Goal: Information Seeking & Learning: Learn about a topic

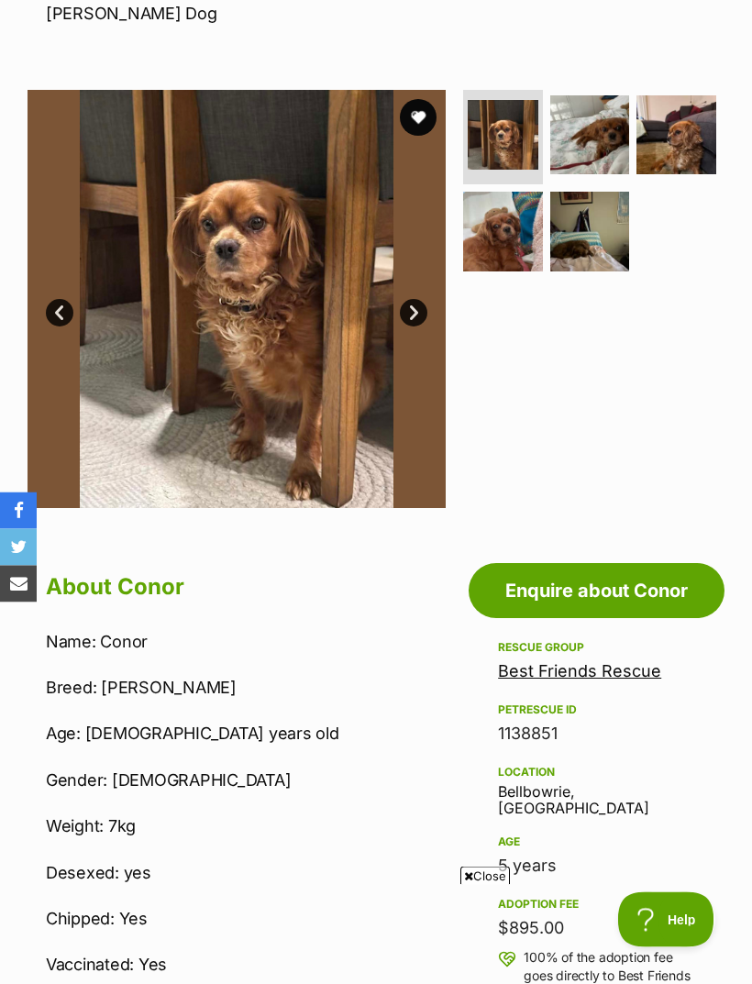
scroll to position [296, 0]
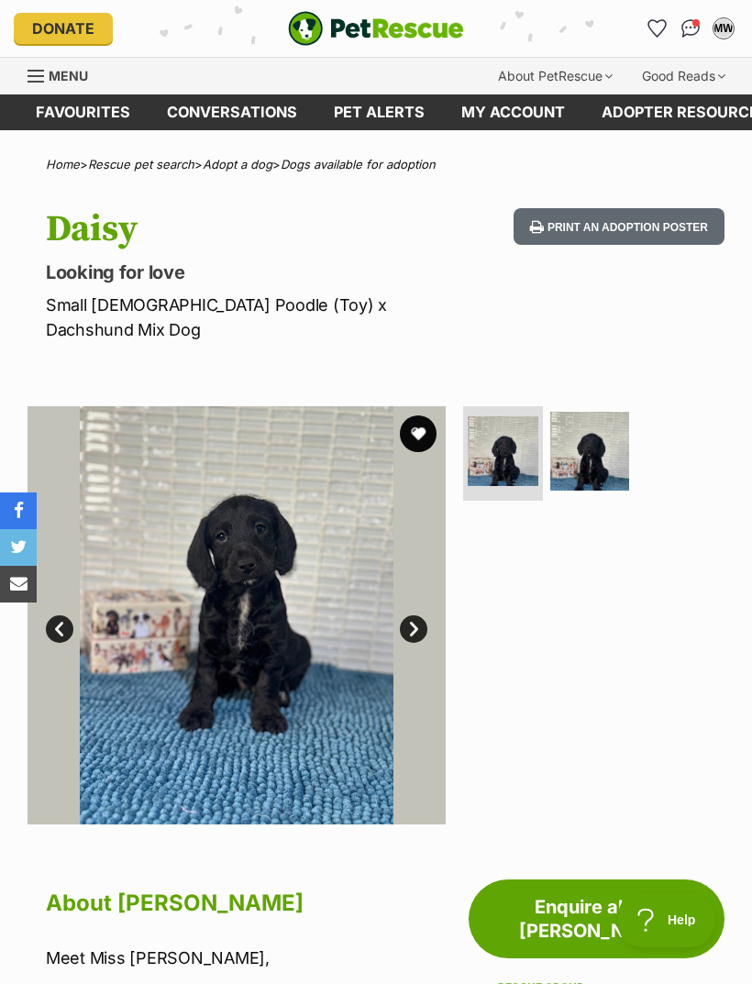
click at [249, 592] on img at bounding box center [237, 615] width 418 height 418
click at [246, 613] on img at bounding box center [237, 615] width 418 height 418
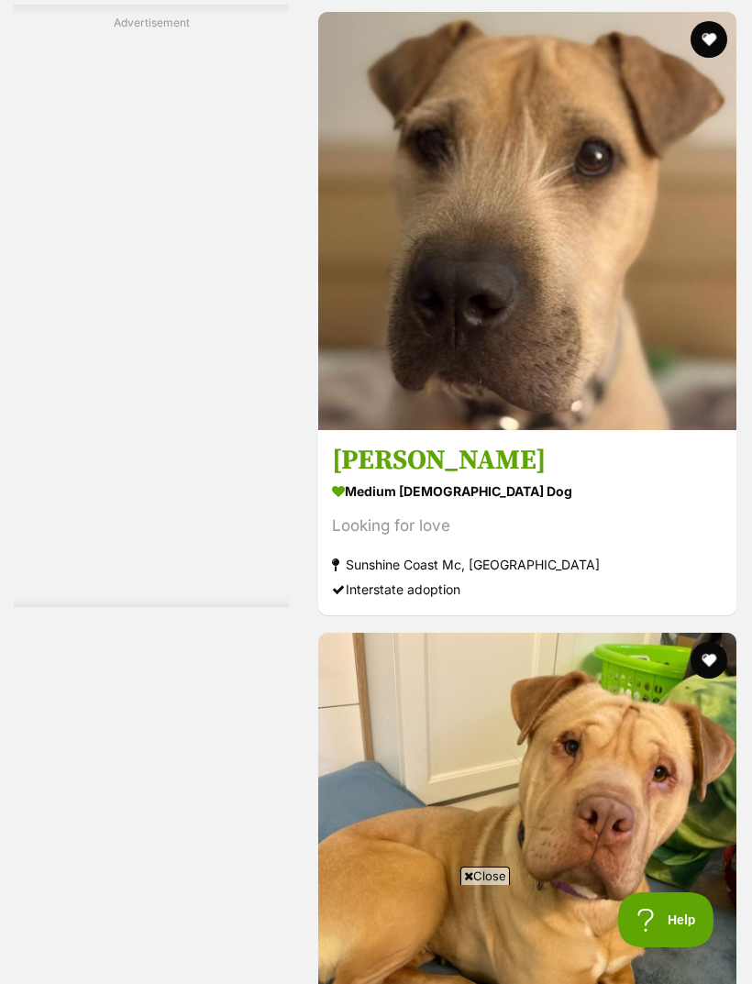
scroll to position [5305, 0]
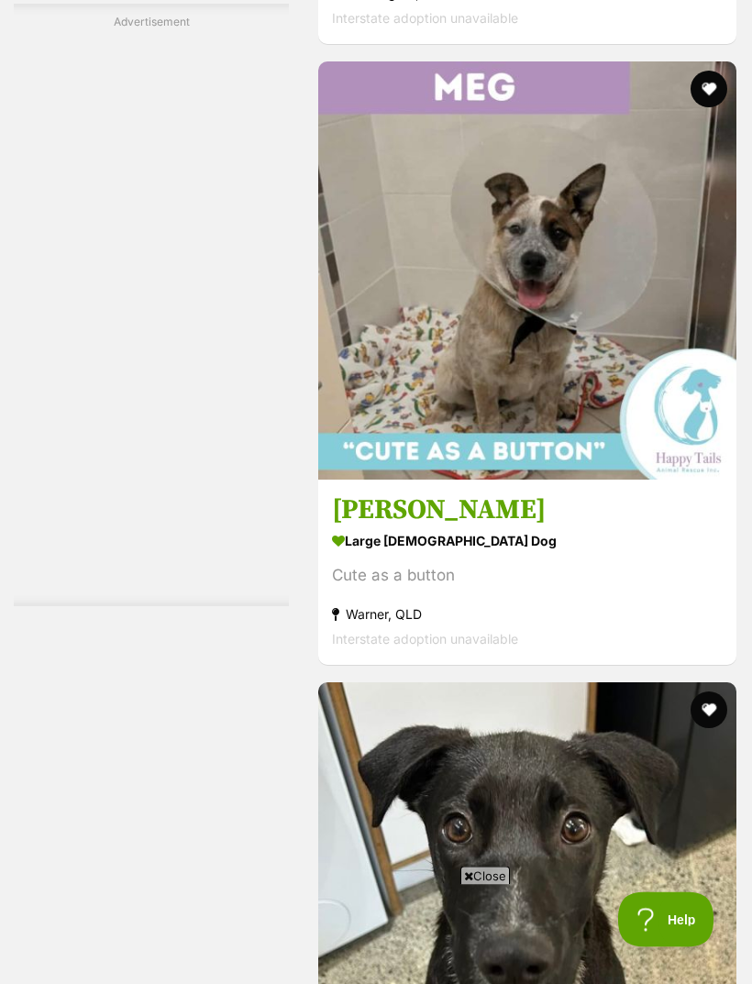
scroll to position [6102, 0]
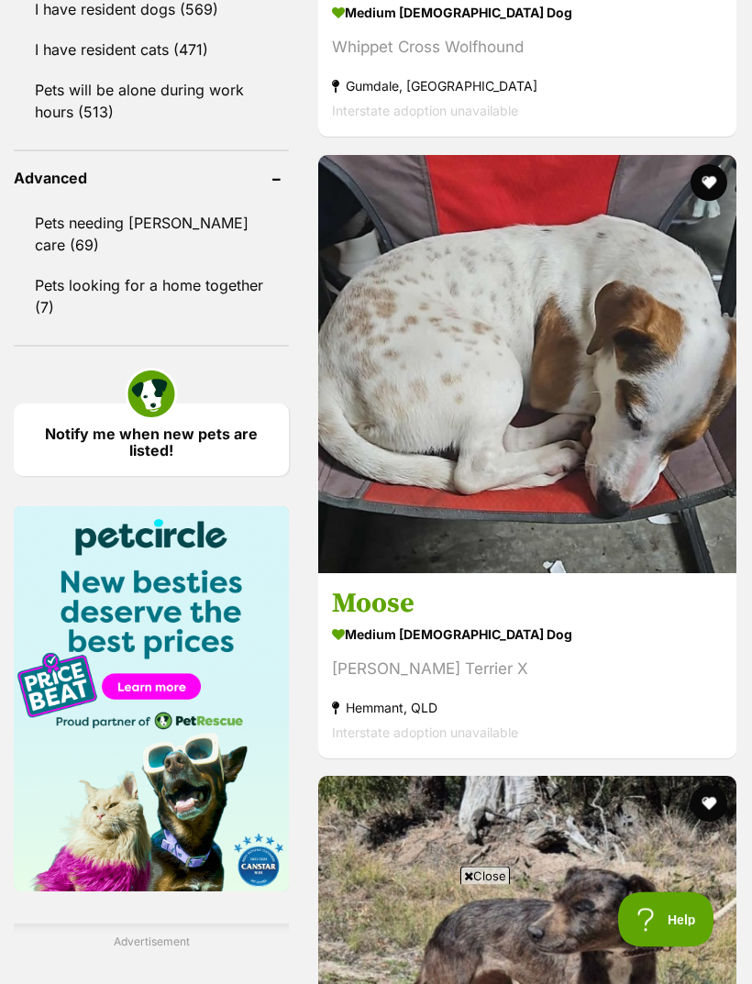
scroll to position [2352, 0]
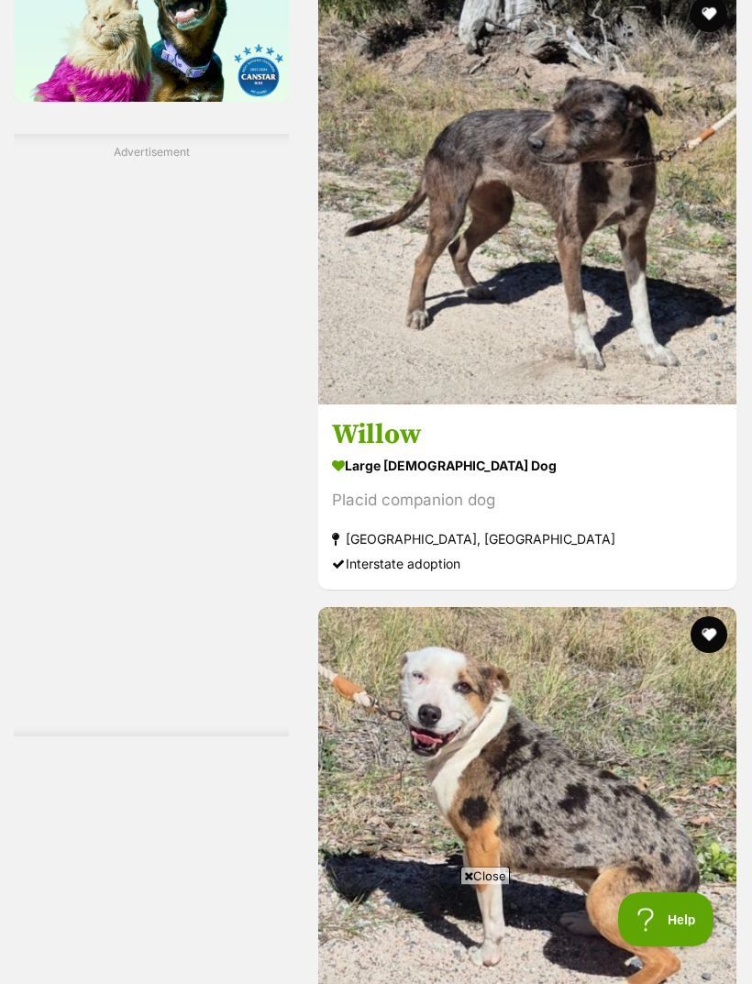
scroll to position [3141, 0]
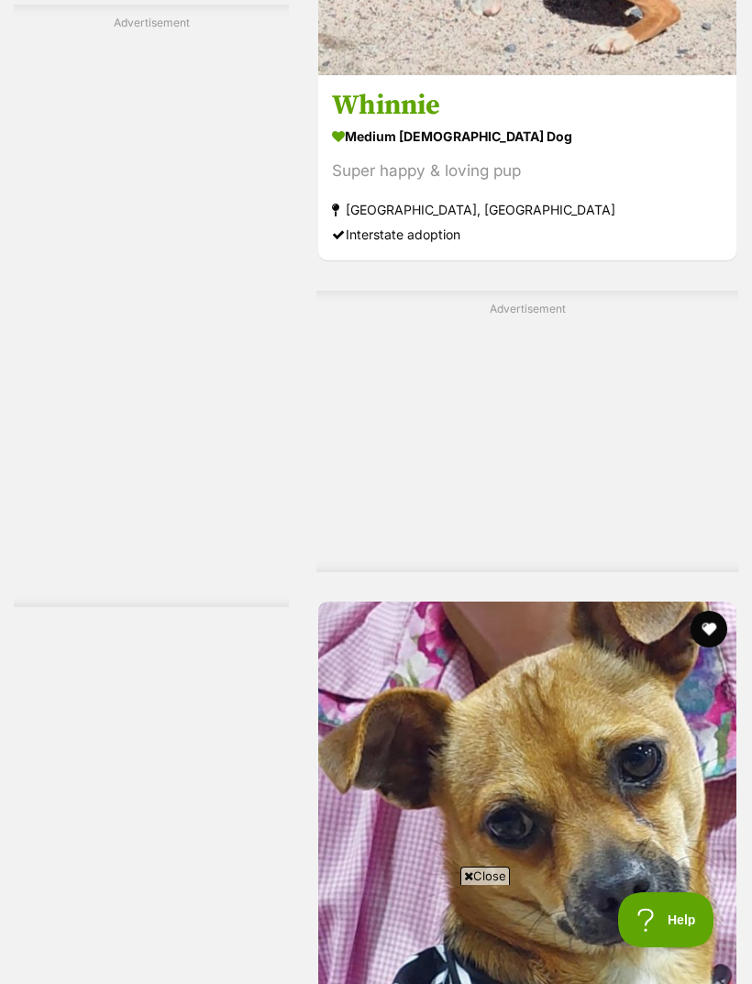
scroll to position [4090, 0]
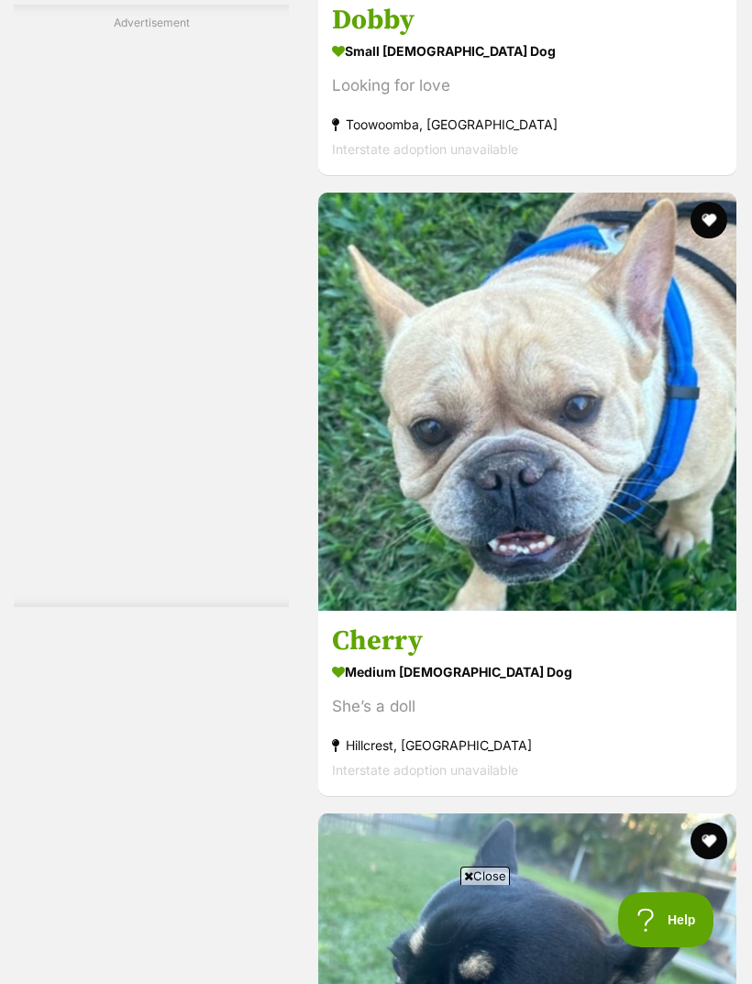
scroll to position [5180, 0]
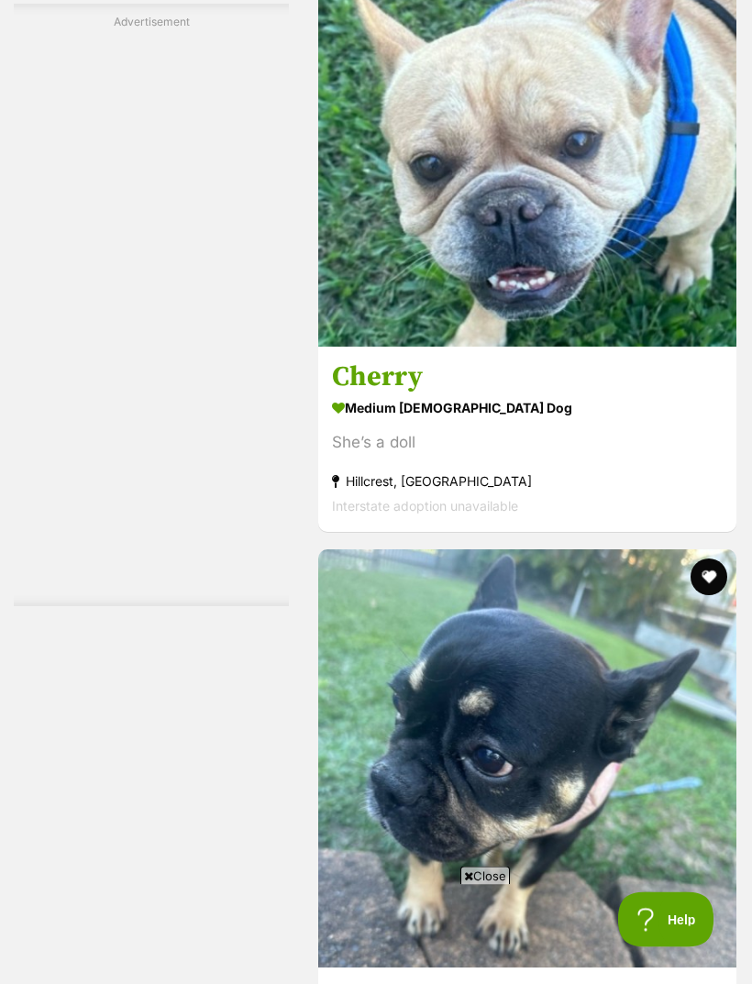
scroll to position [5385, 0]
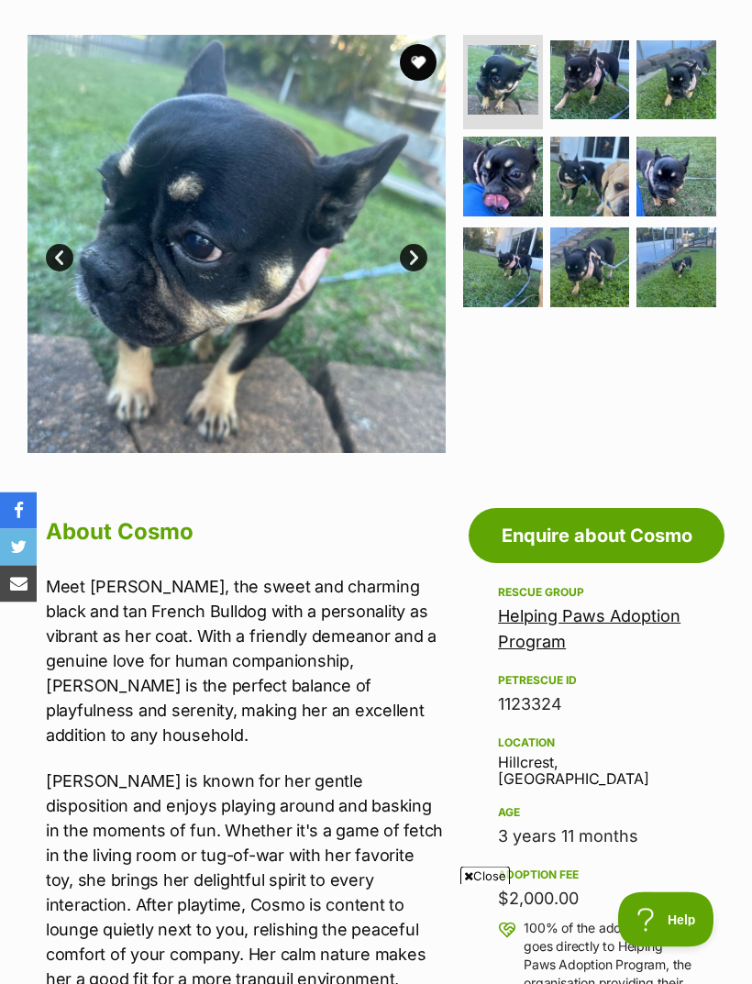
scroll to position [989, 0]
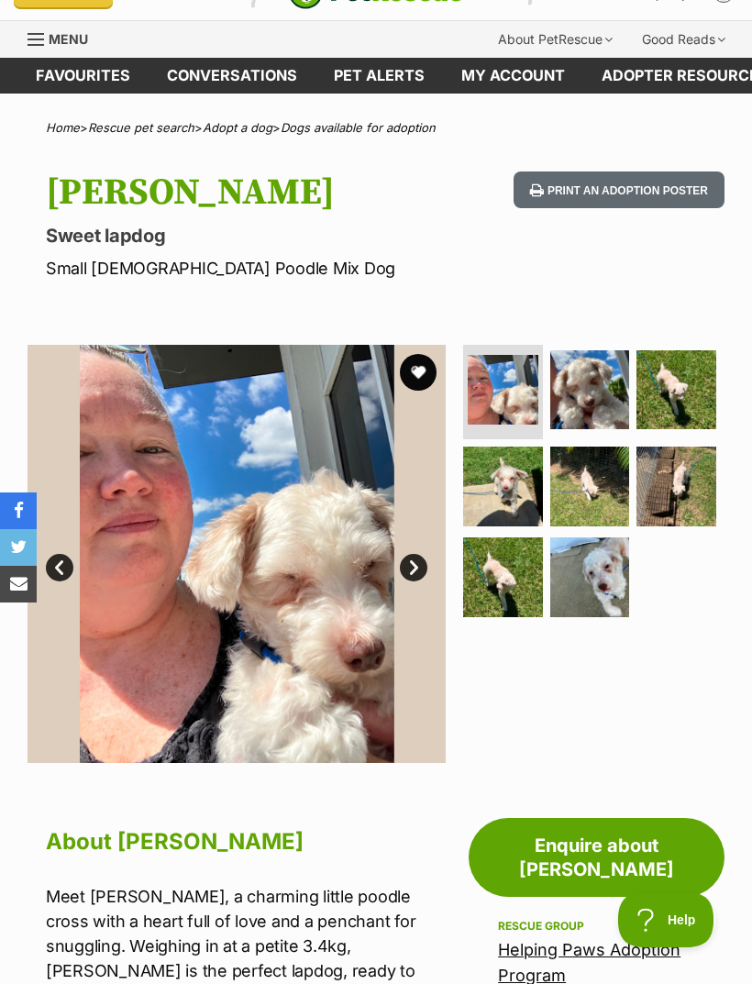
scroll to position [35, 0]
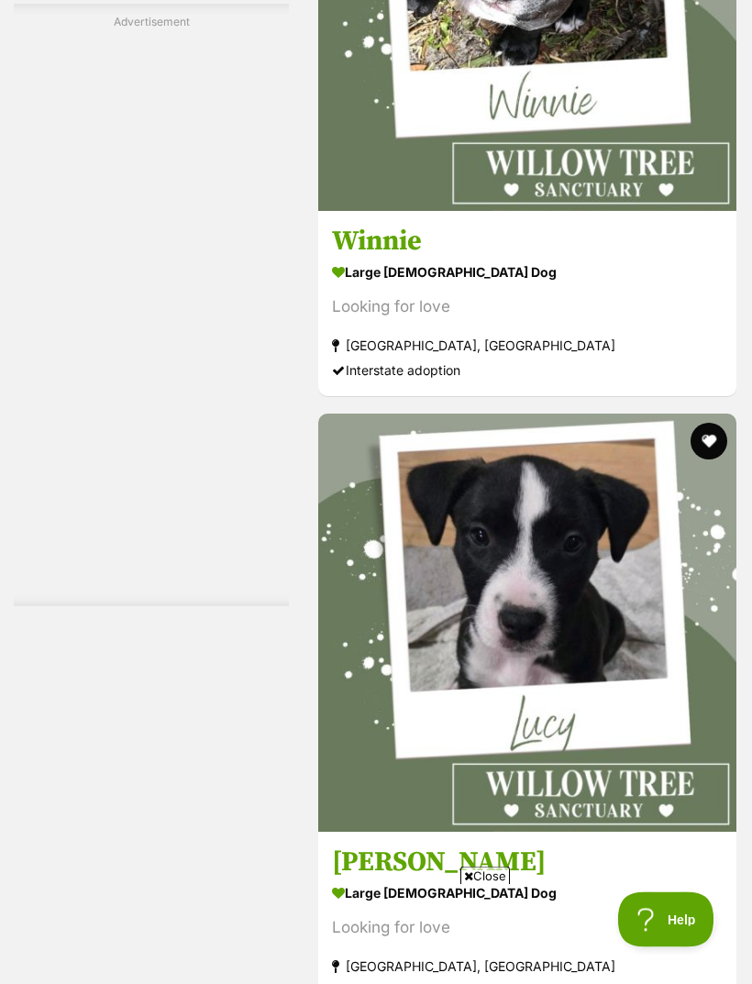
scroll to position [5521, 0]
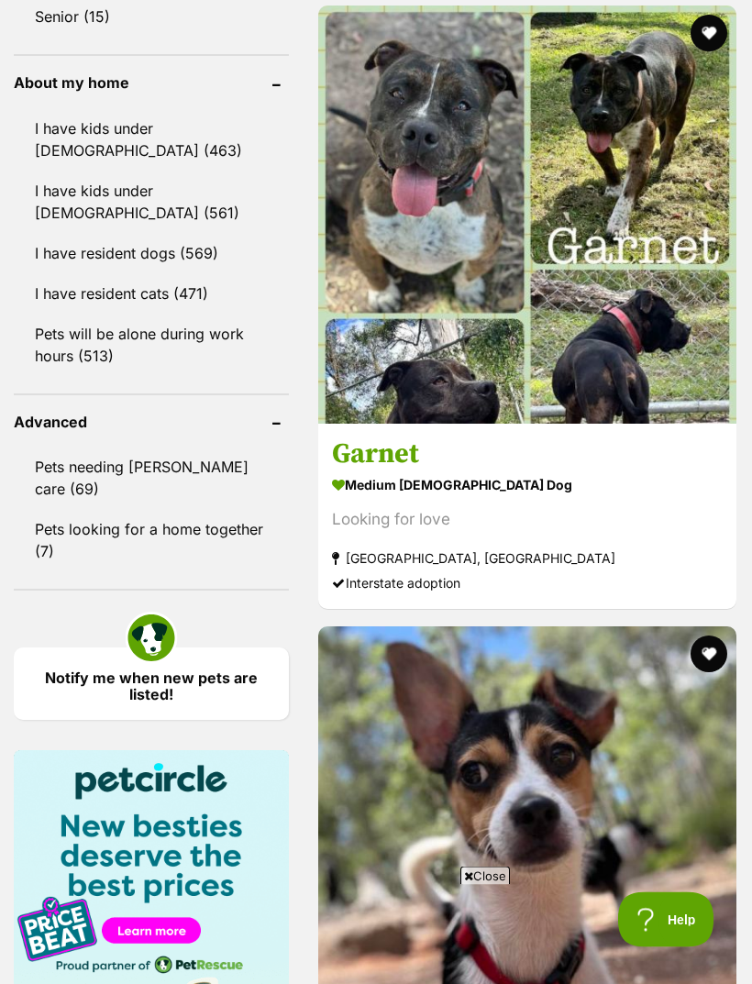
scroll to position [2110, 0]
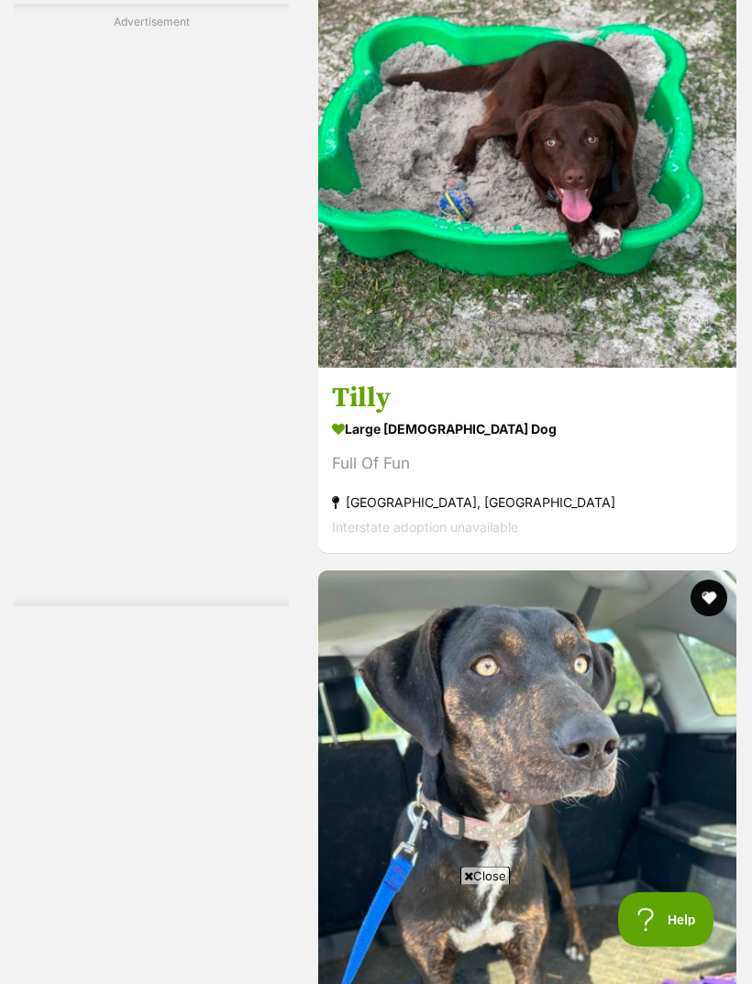
scroll to position [5592, 0]
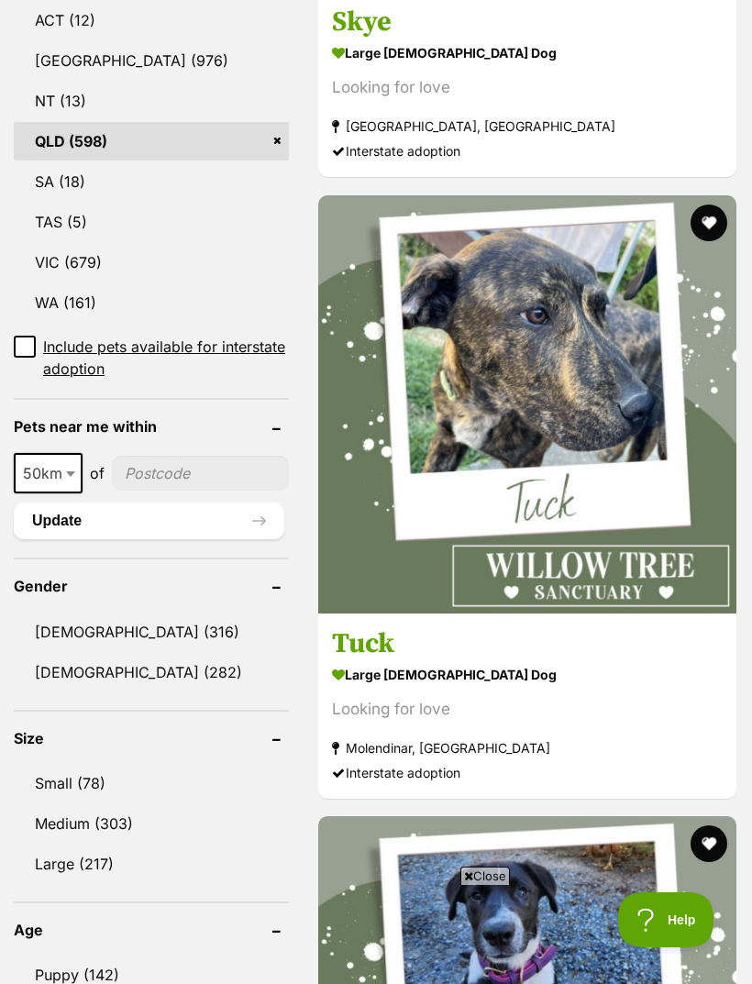
scroll to position [1111, 0]
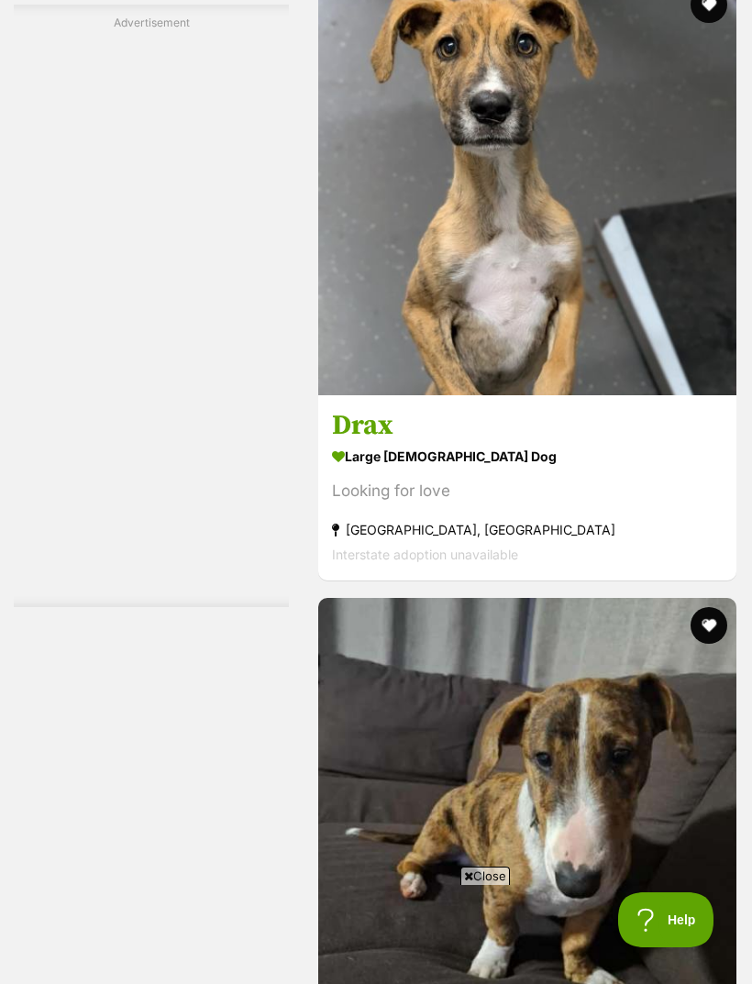
scroll to position [5335, 0]
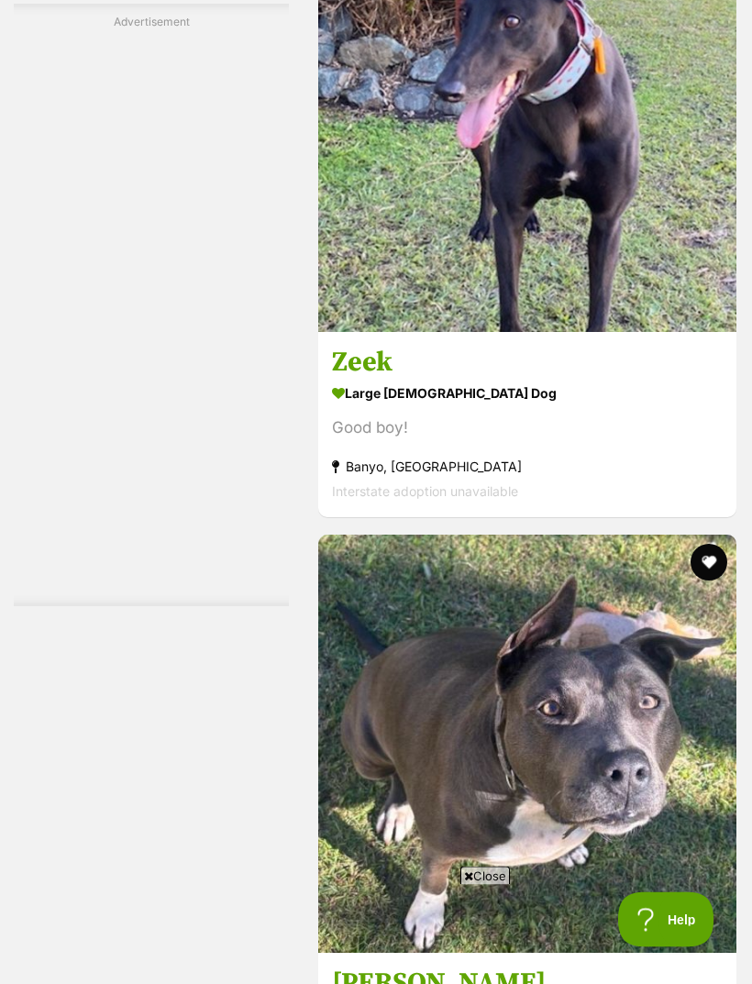
scroll to position [5400, 0]
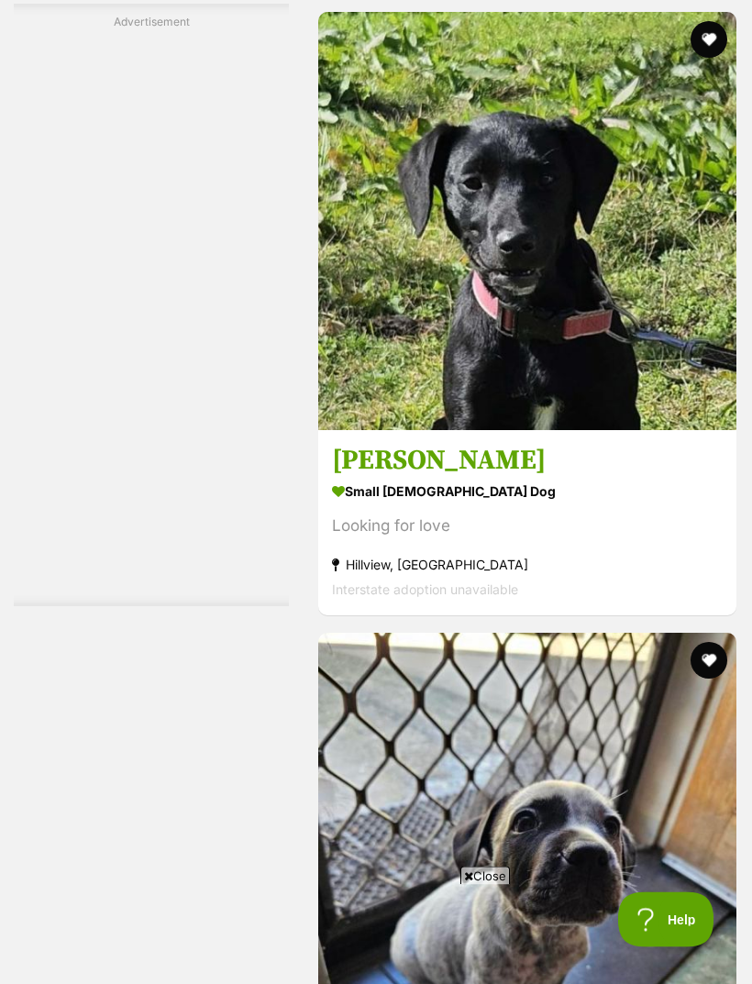
scroll to position [5530, 0]
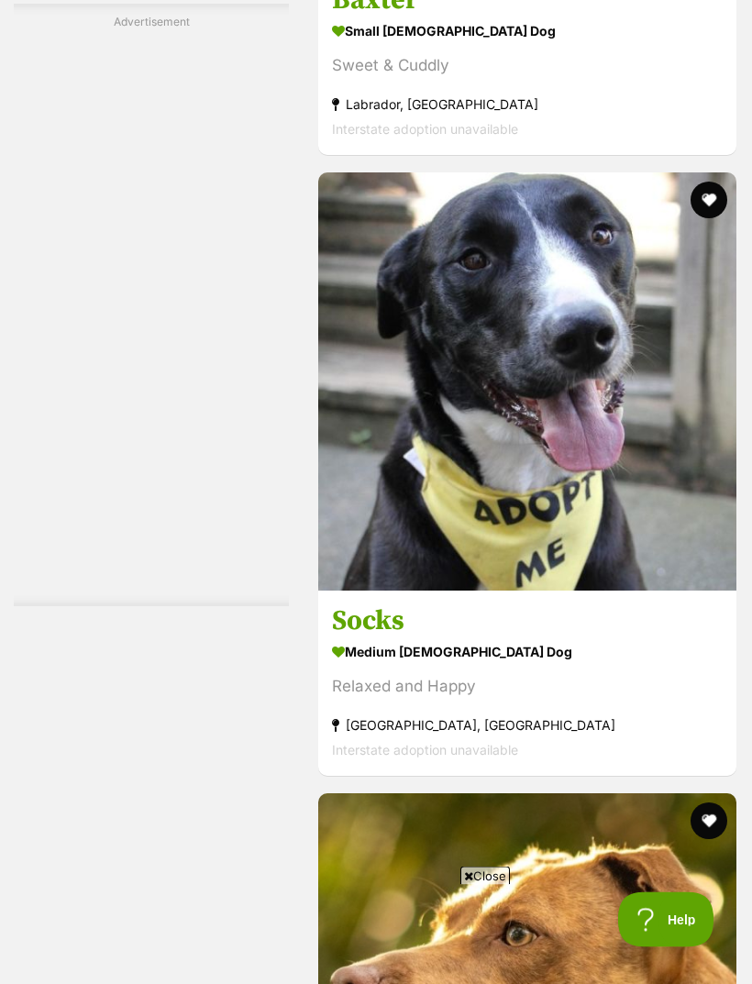
scroll to position [5141, 0]
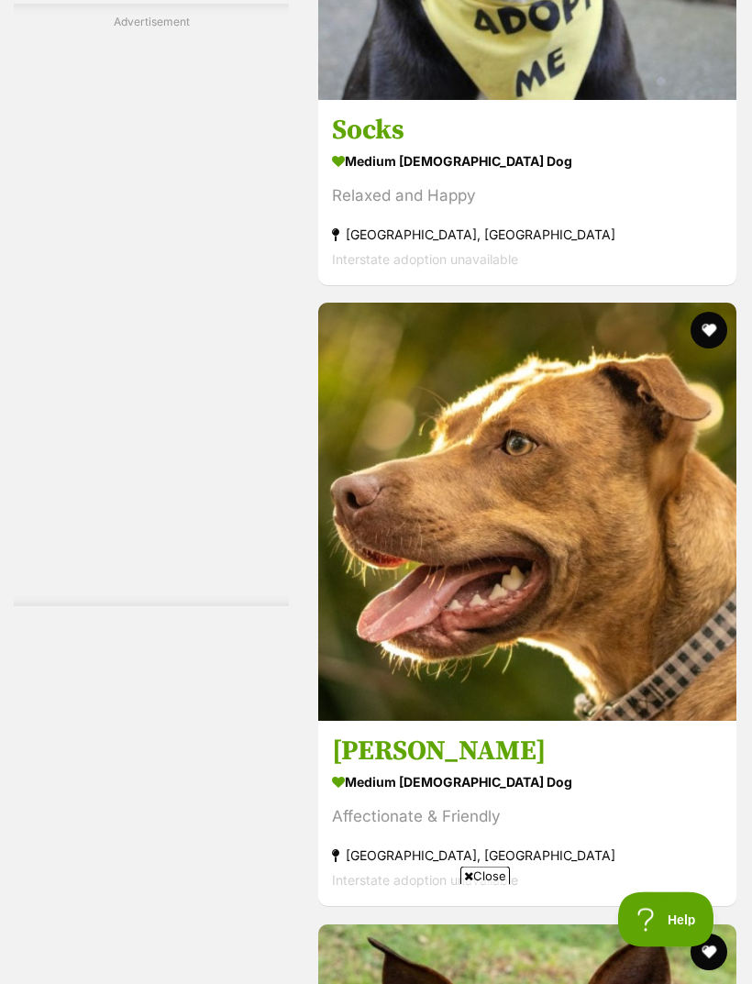
scroll to position [5621, 0]
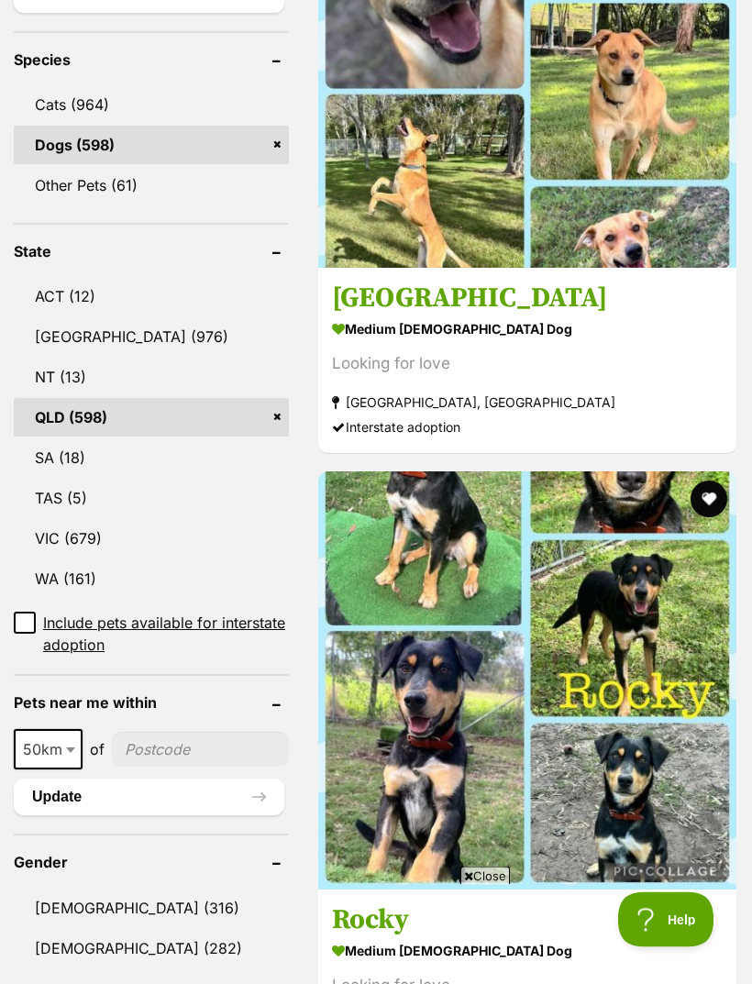
scroll to position [793, 0]
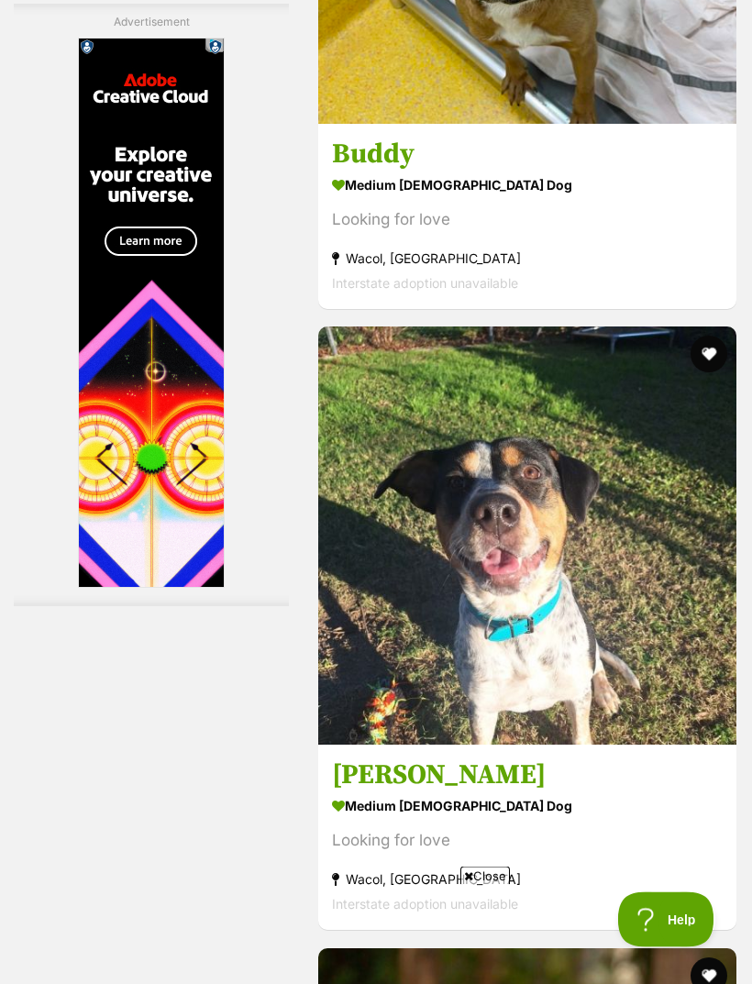
scroll to position [5629, 0]
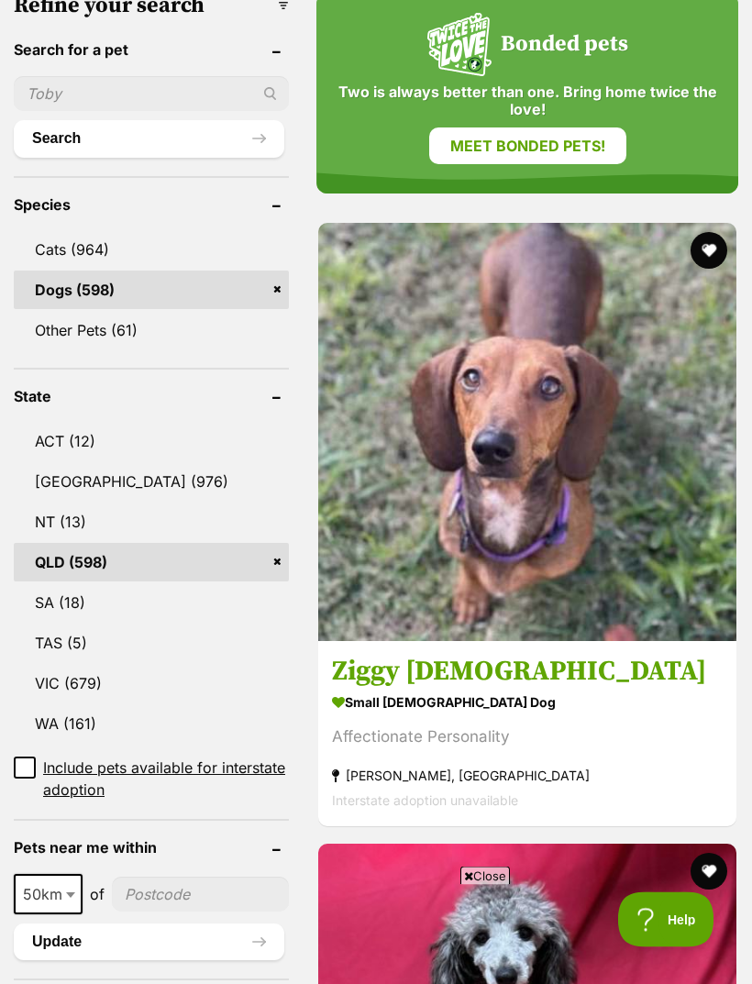
scroll to position [648, 0]
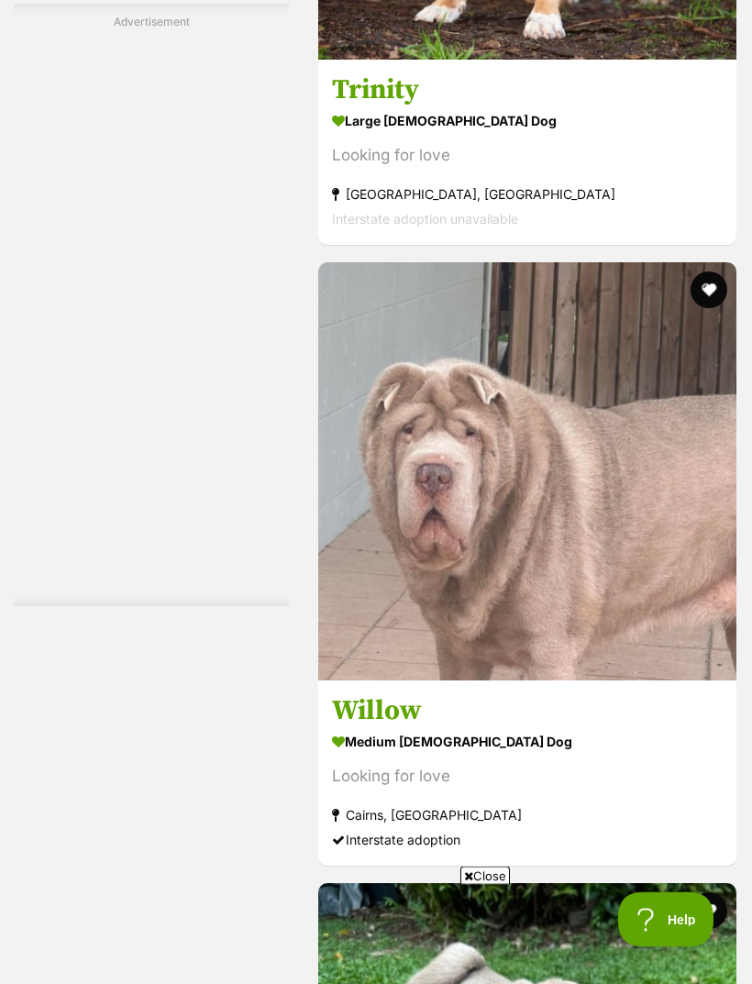
scroll to position [5900, 0]
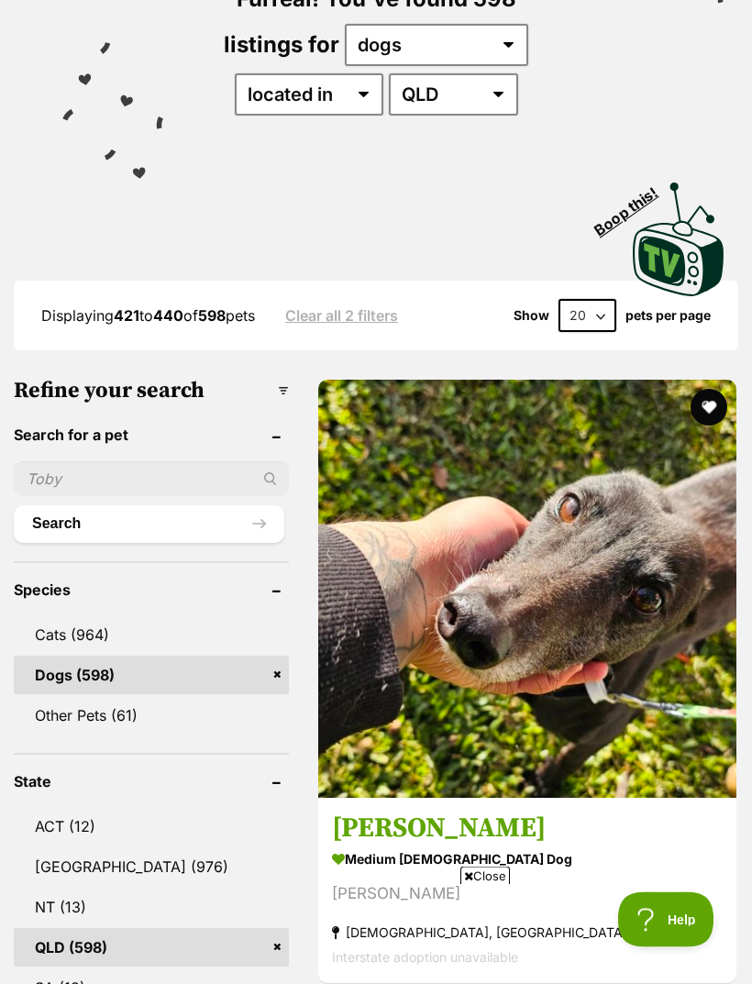
scroll to position [263, 0]
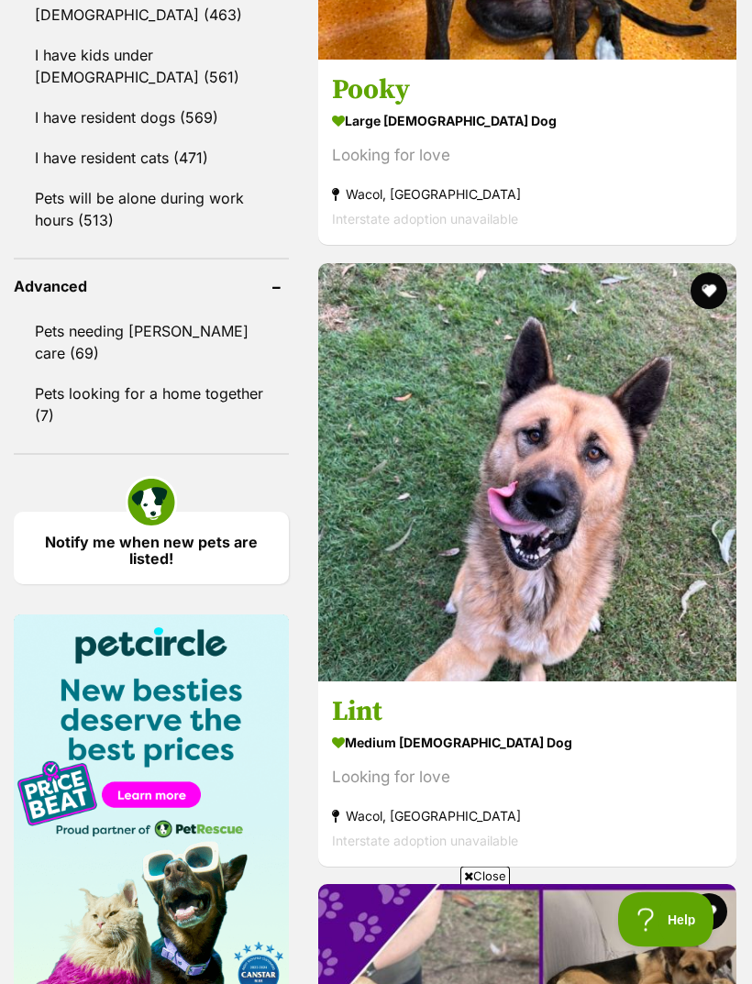
scroll to position [2244, 0]
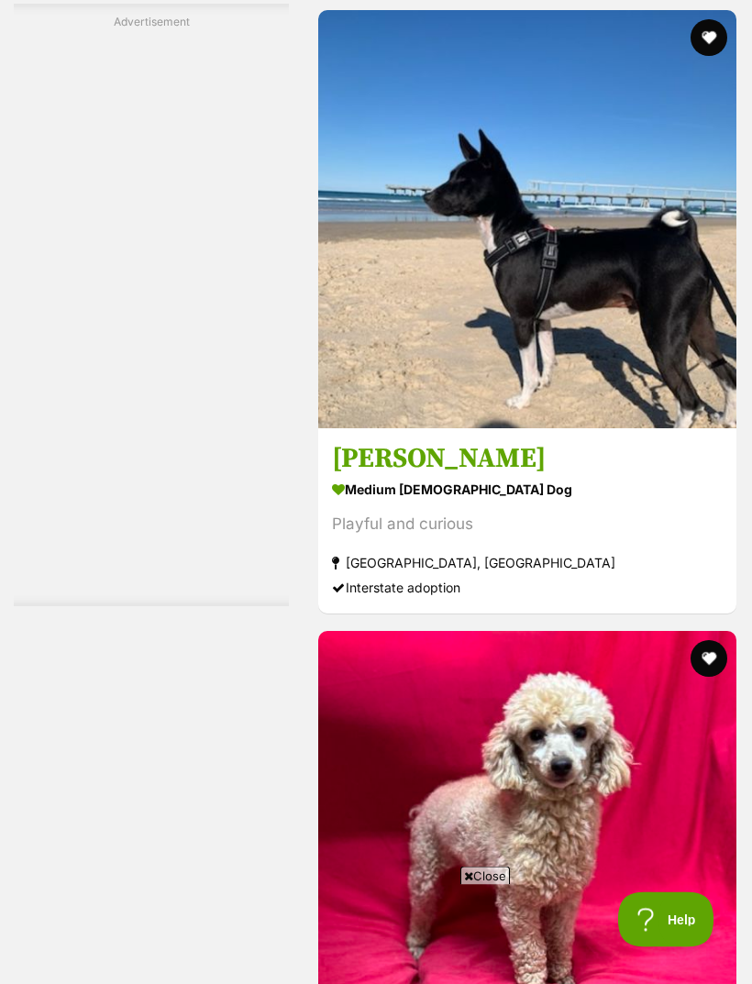
scroll to position [5304, 0]
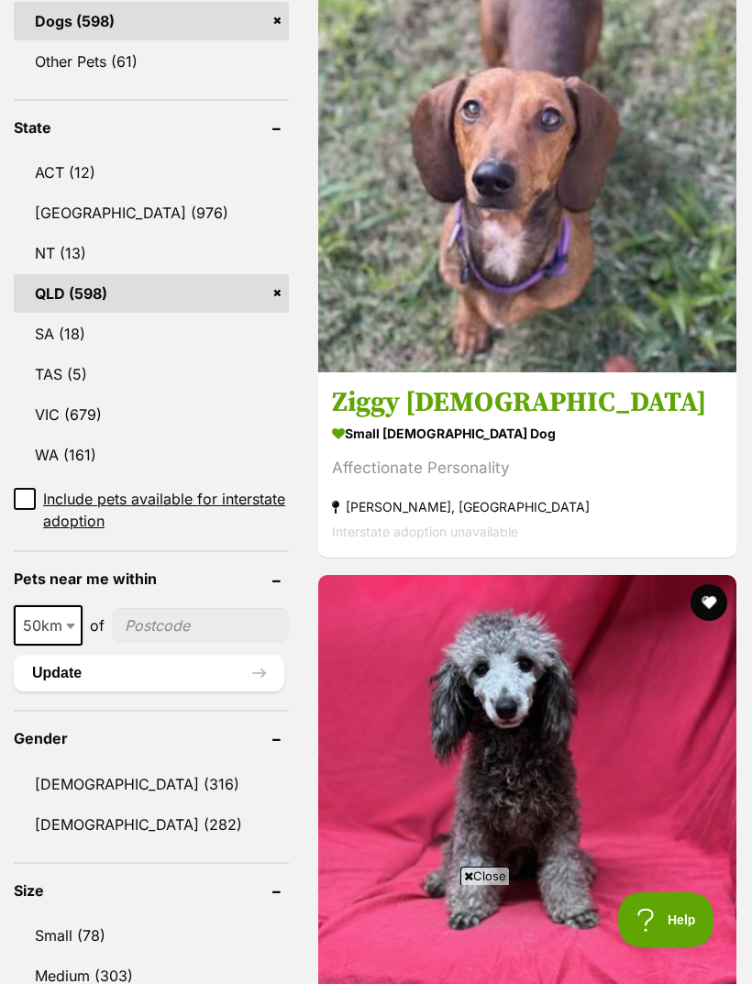
scroll to position [904, 0]
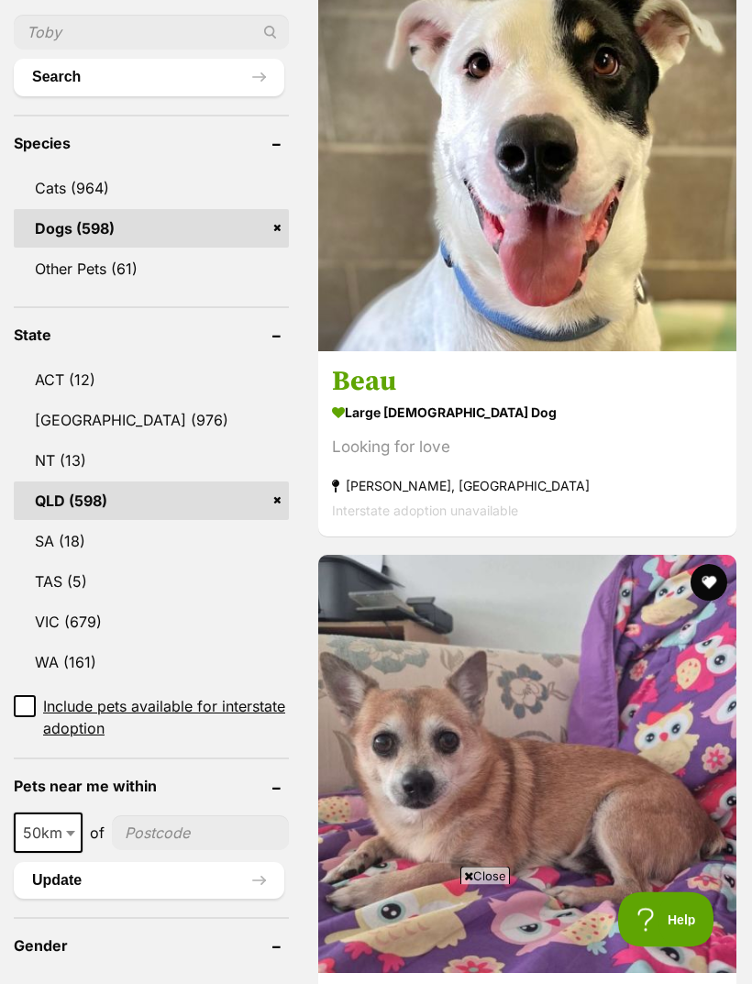
scroll to position [710, 0]
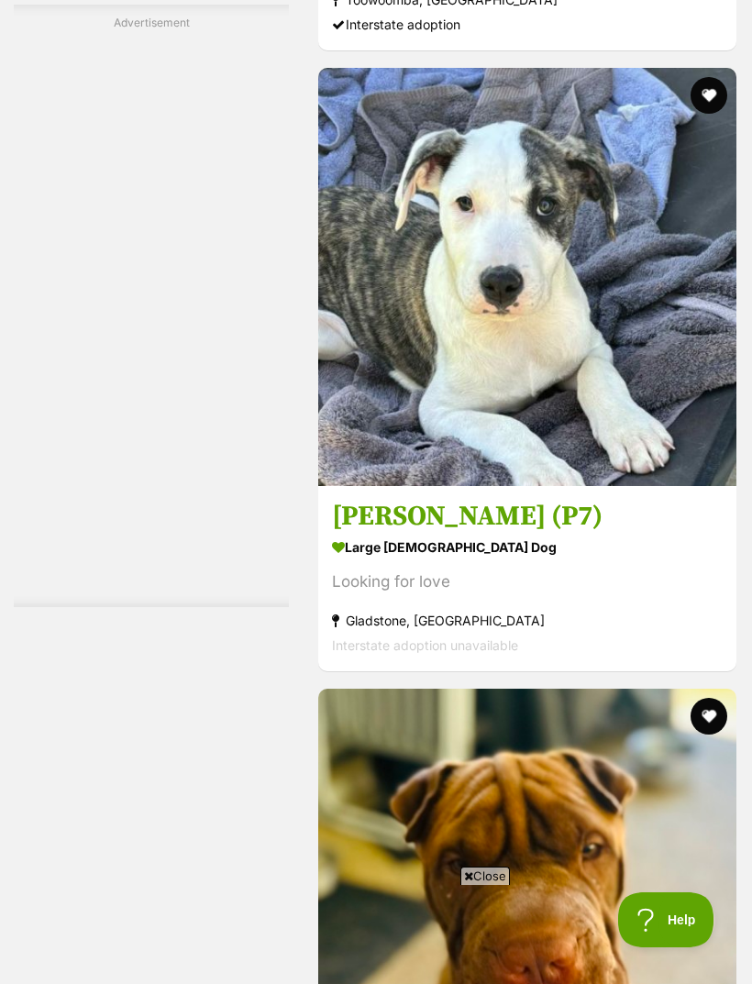
scroll to position [5249, 0]
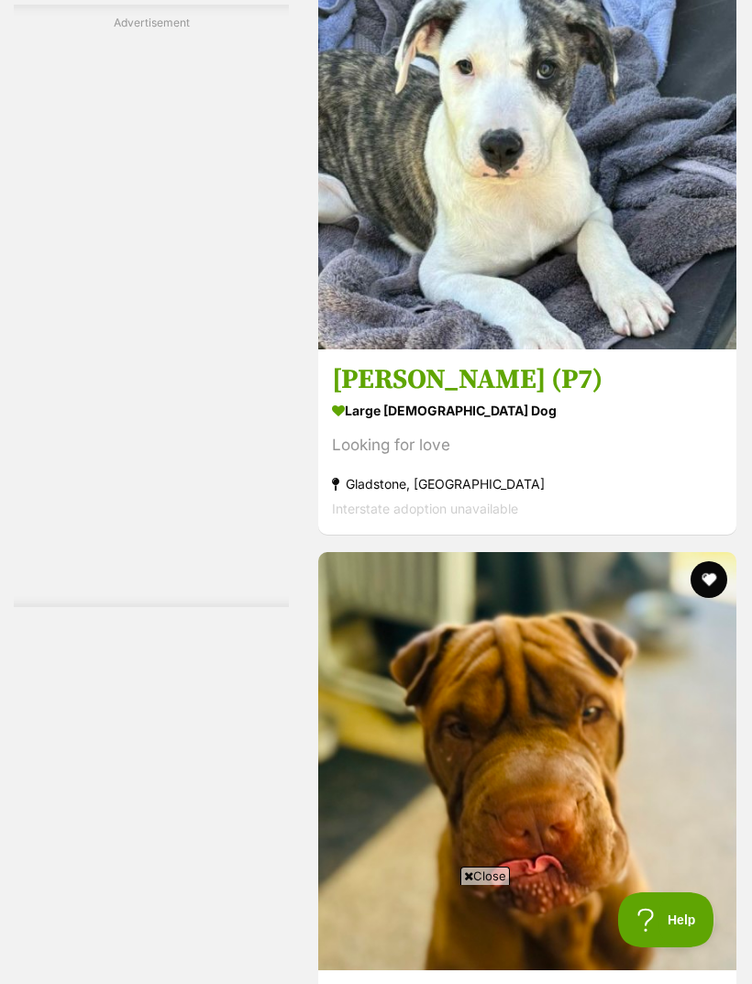
scroll to position [5381, 0]
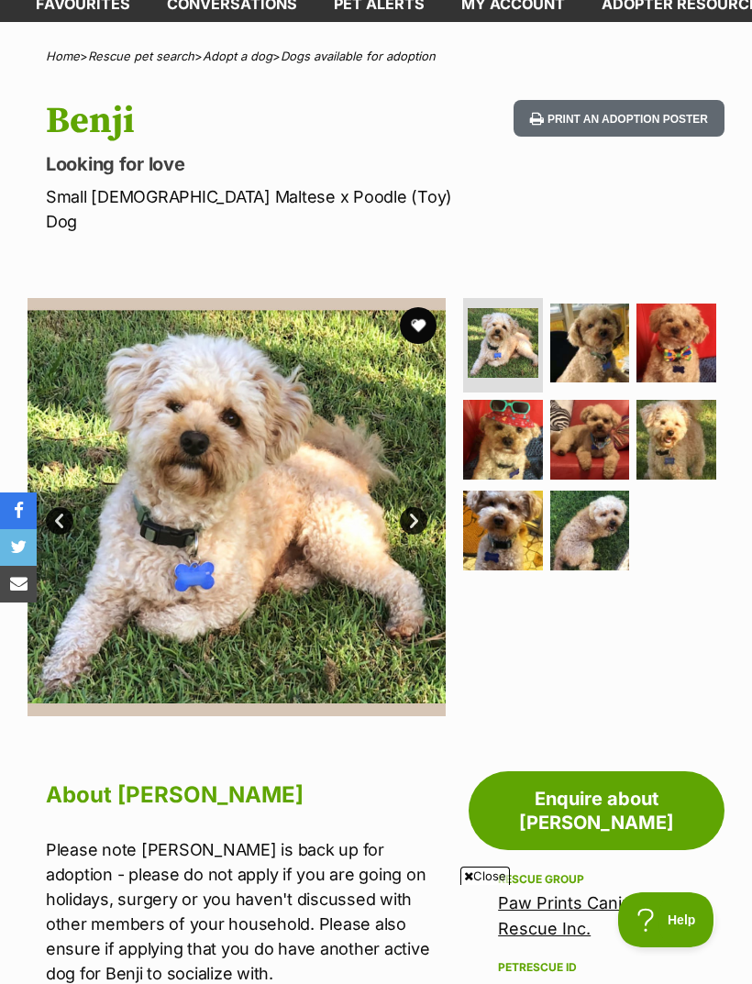
scroll to position [107, 0]
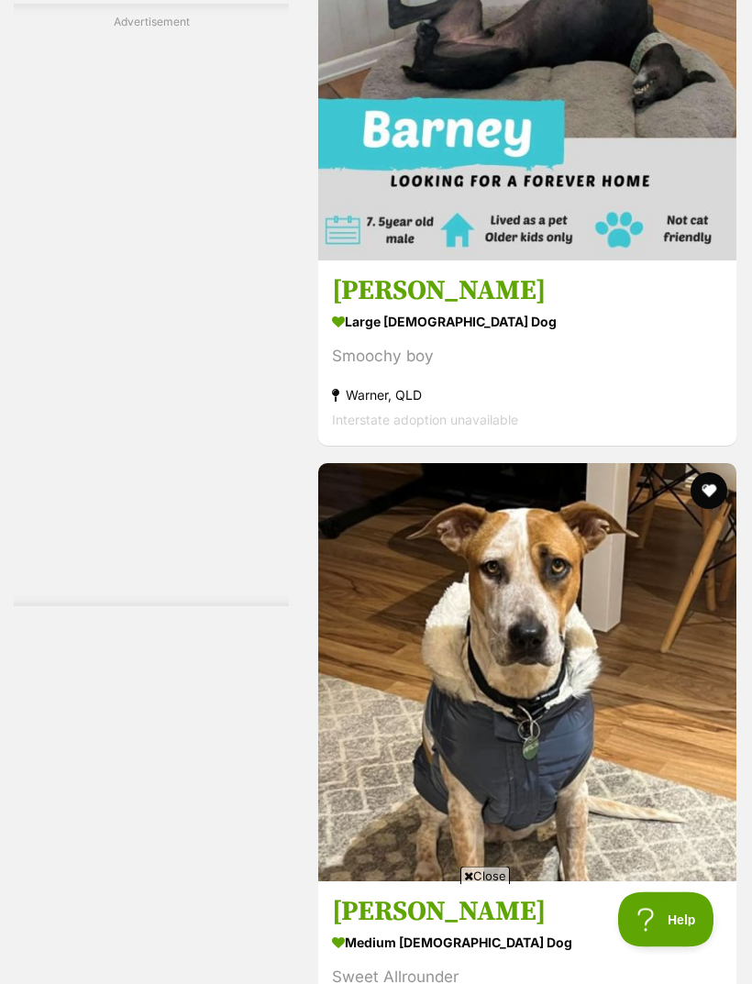
scroll to position [5699, 0]
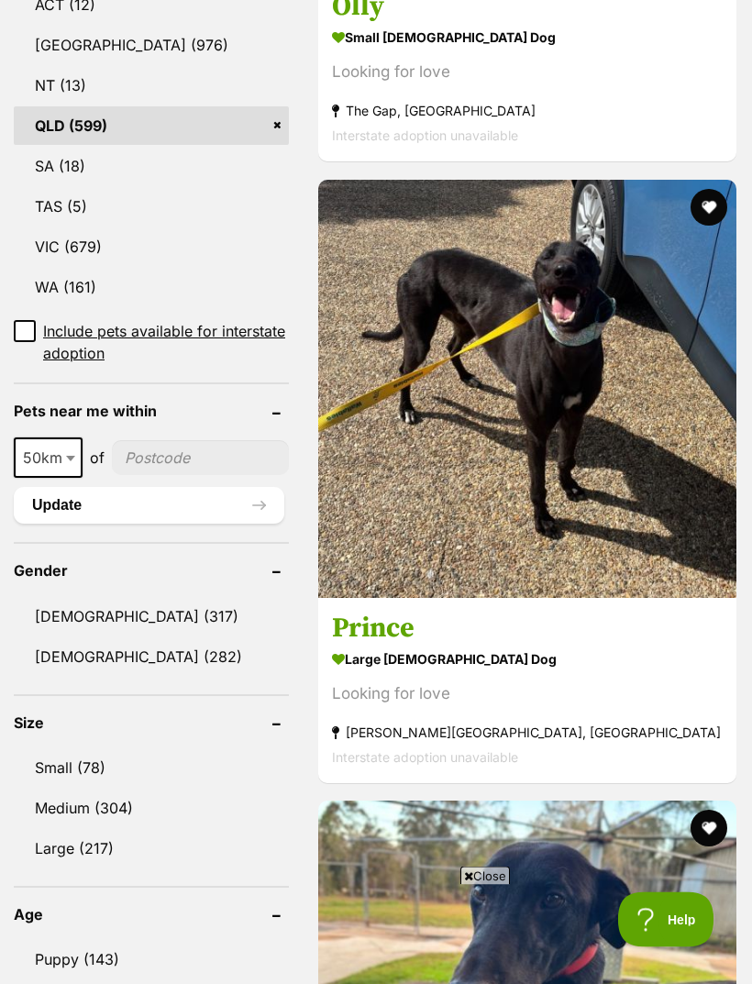
scroll to position [1085, 0]
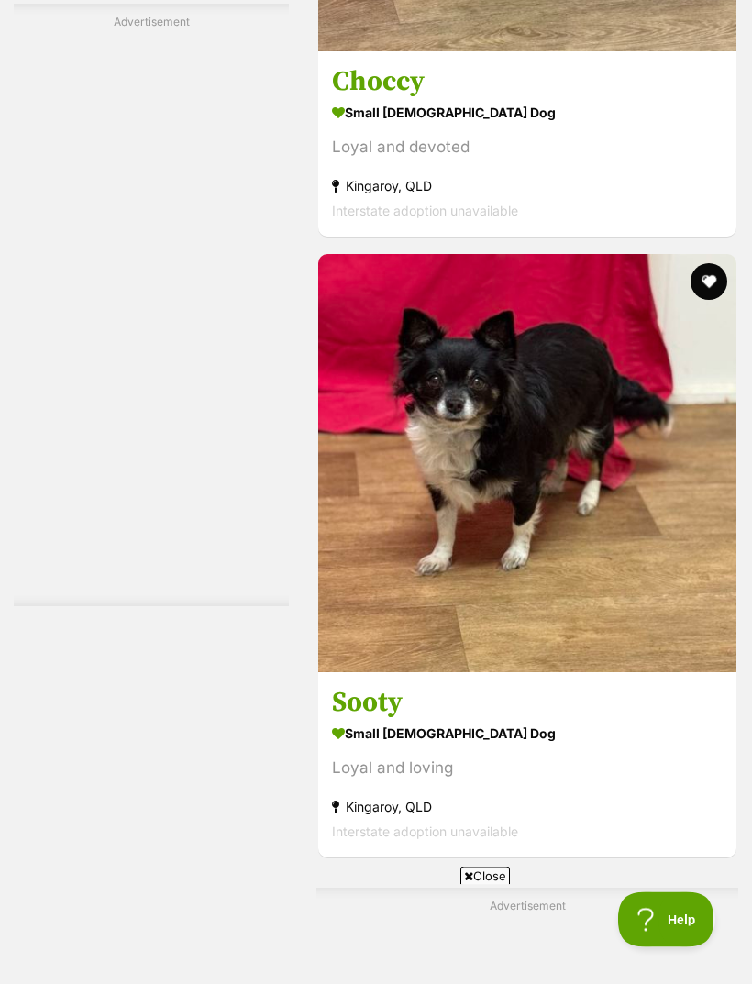
scroll to position [3494, 0]
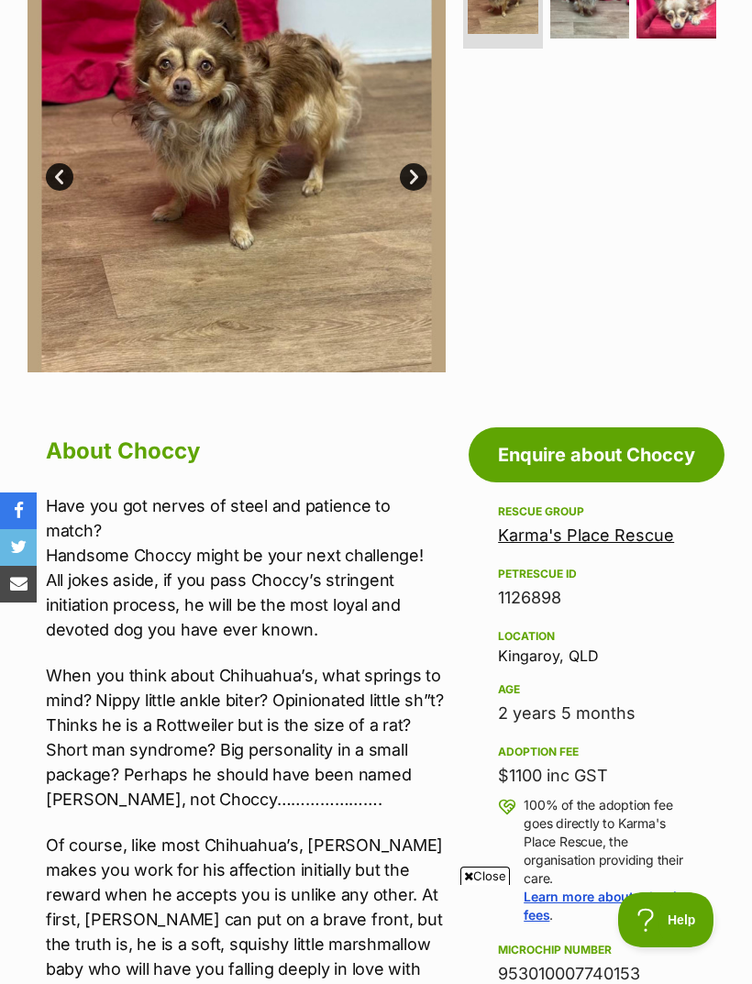
scroll to position [449, 0]
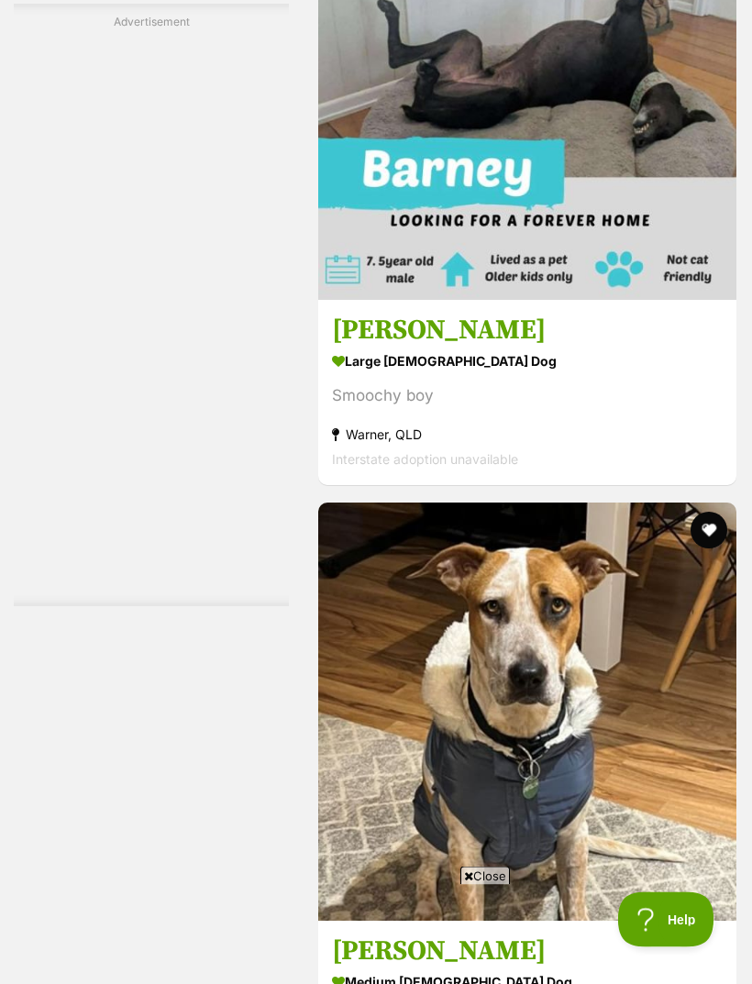
scroll to position [5662, 0]
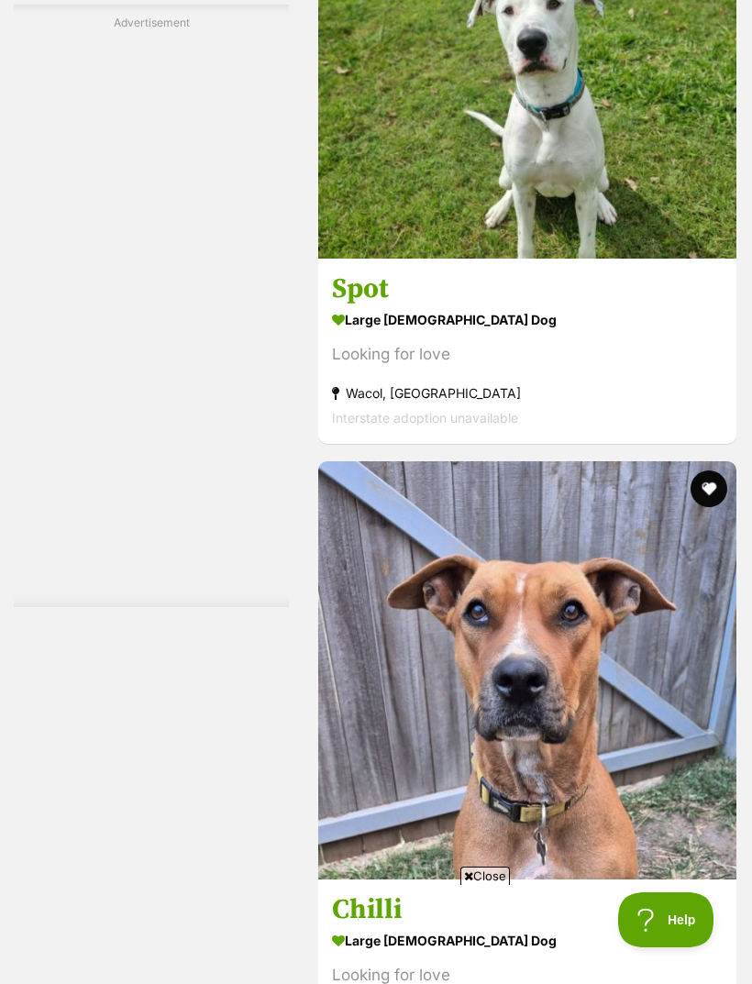
scroll to position [5479, 0]
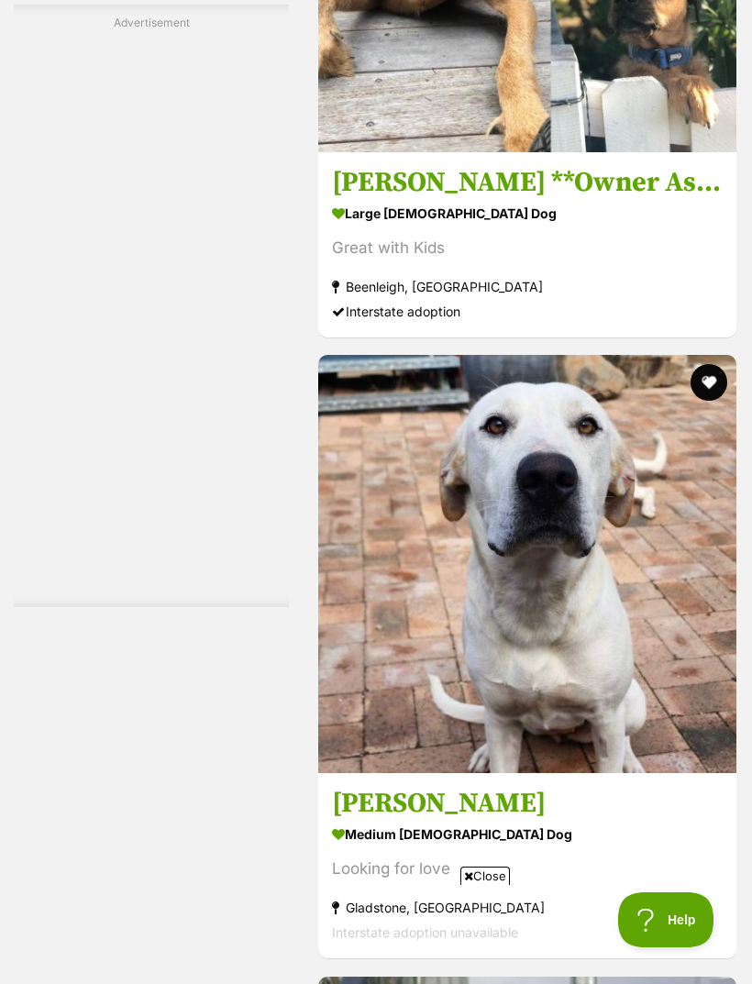
scroll to position [5571, 0]
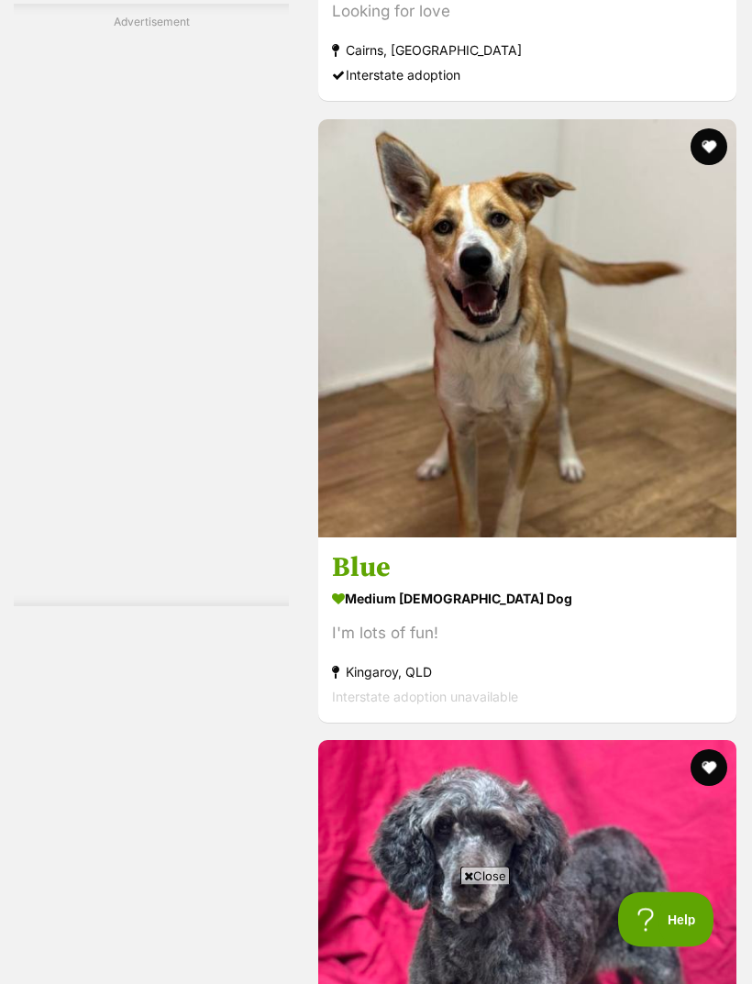
scroll to position [5422, 0]
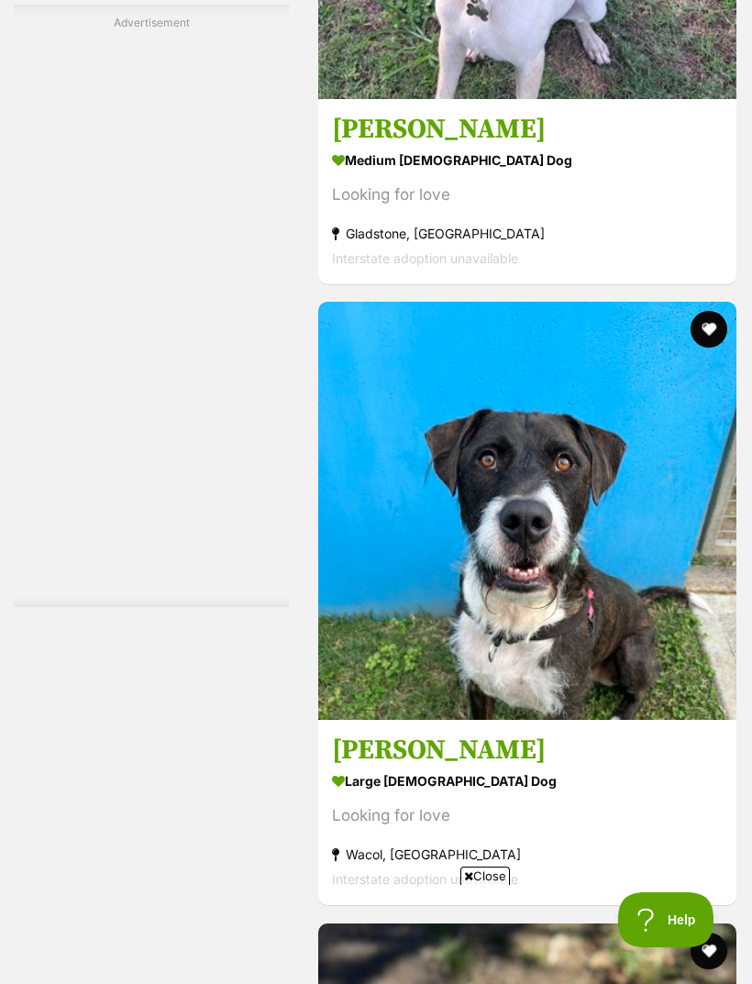
scroll to position [5227, 0]
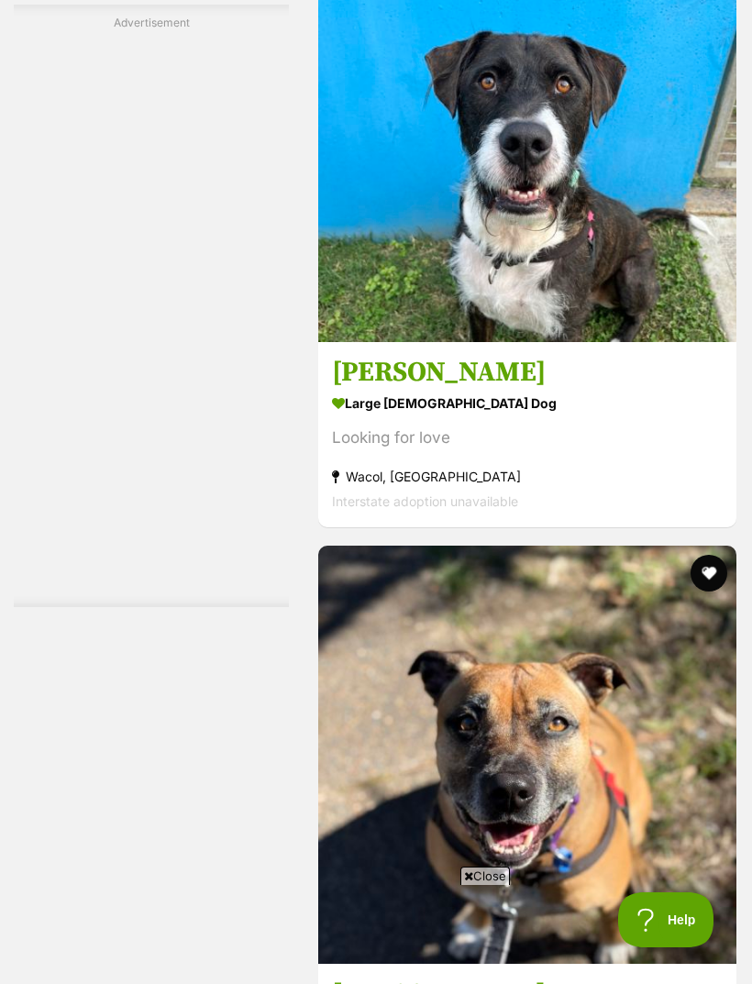
scroll to position [5603, 0]
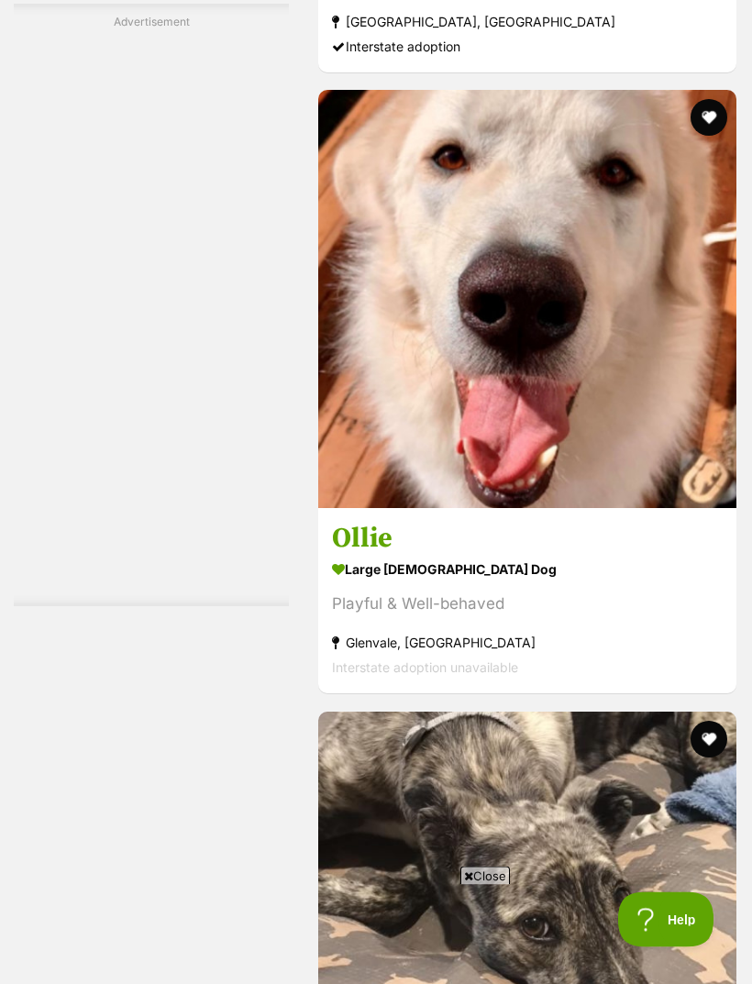
scroll to position [5440, 0]
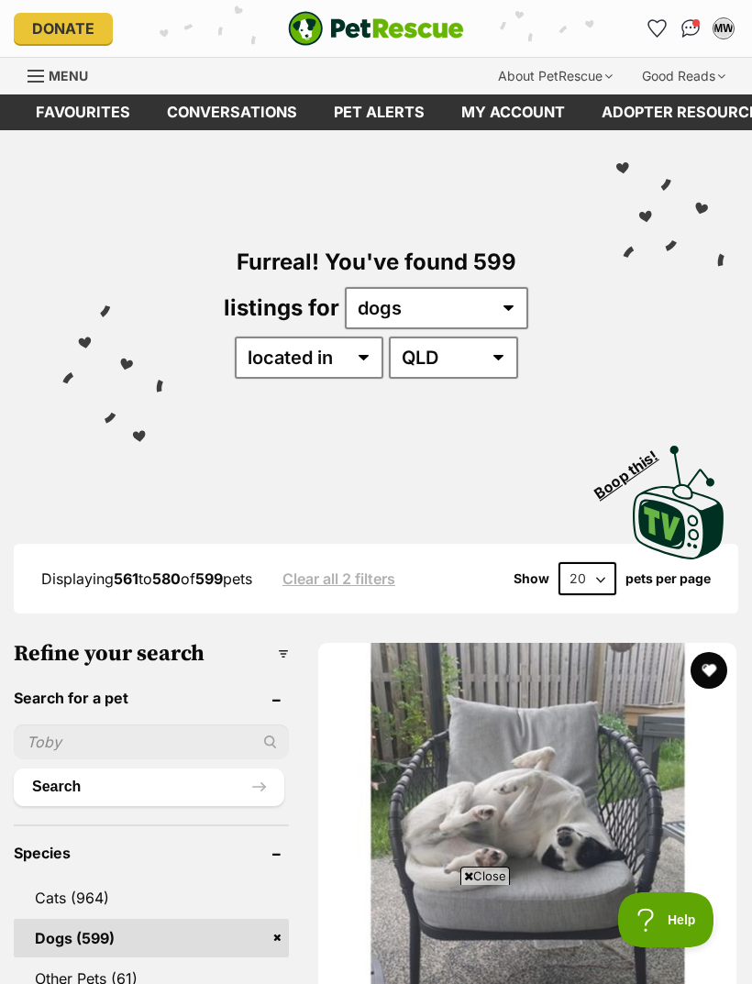
scroll to position [5499, 0]
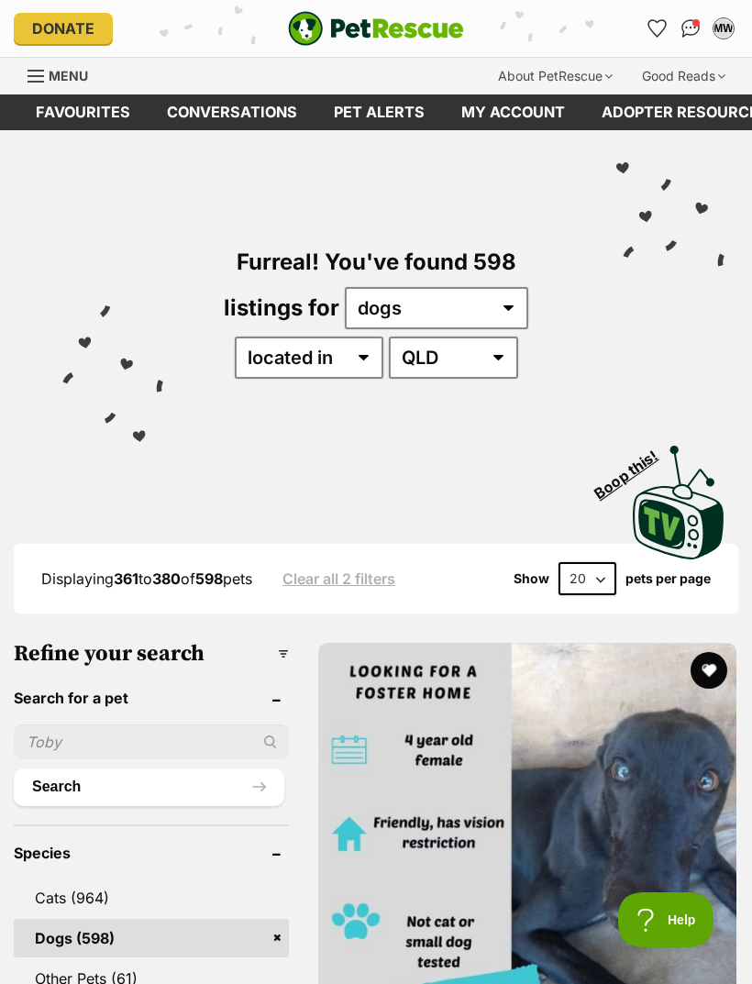
click at [487, 114] on link "My account" at bounding box center [513, 112] width 140 height 36
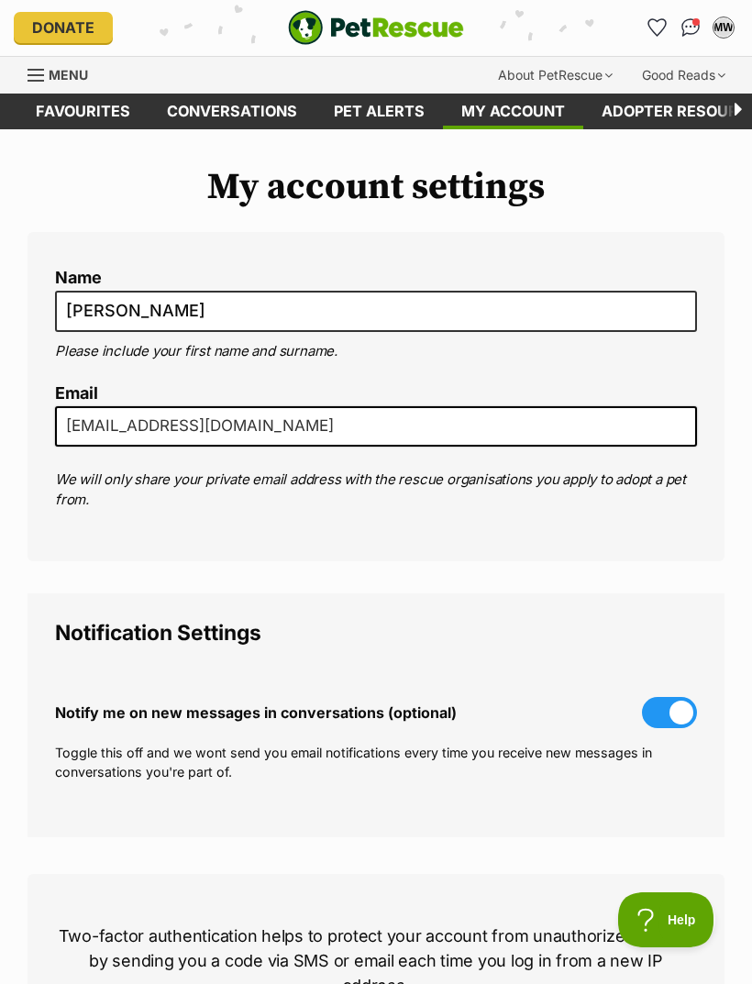
scroll to position [0, -107]
click at [652, 26] on icon "Favourites" at bounding box center [656, 27] width 17 height 17
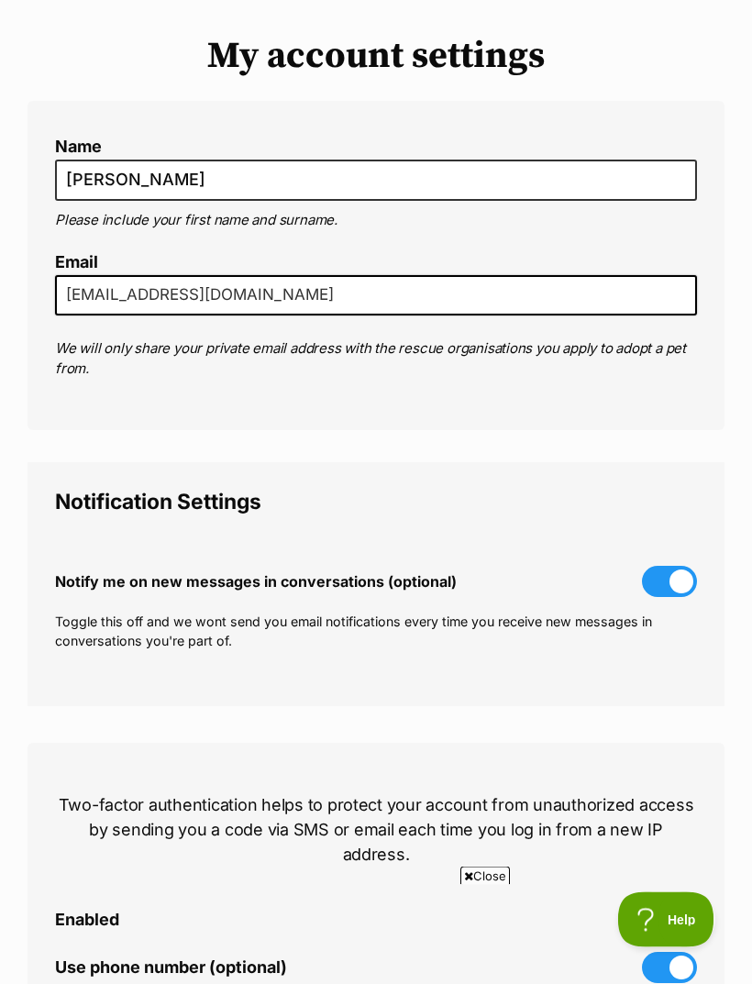
scroll to position [0, 0]
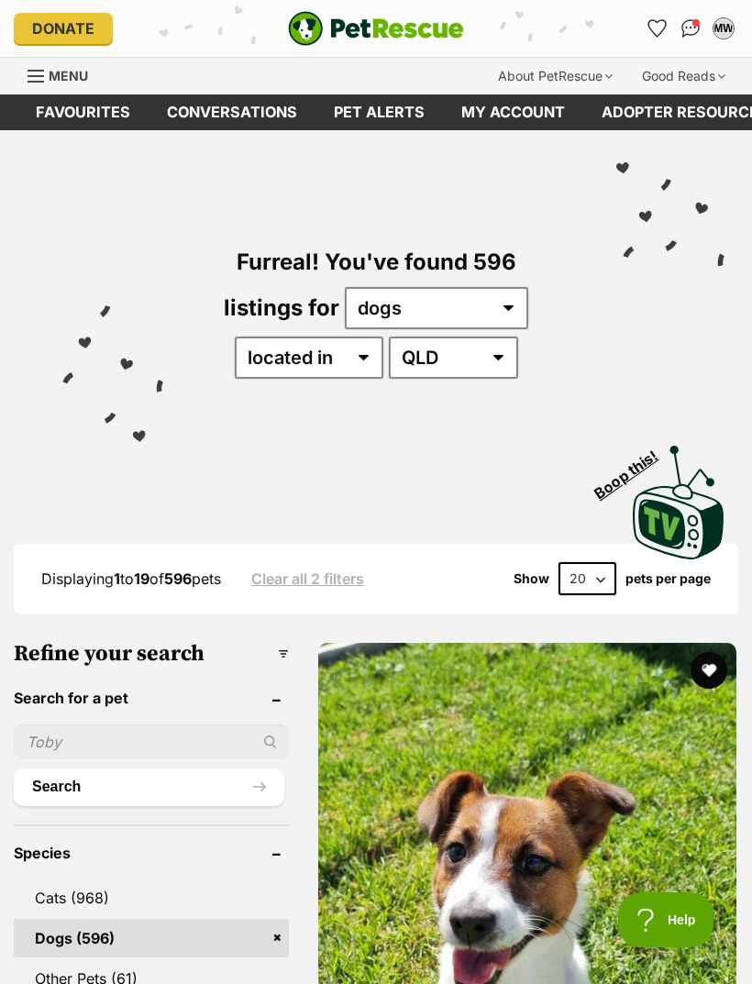
click at [58, 788] on button "Search" at bounding box center [149, 786] width 270 height 37
click at [226, 789] on button "Search" at bounding box center [149, 786] width 270 height 37
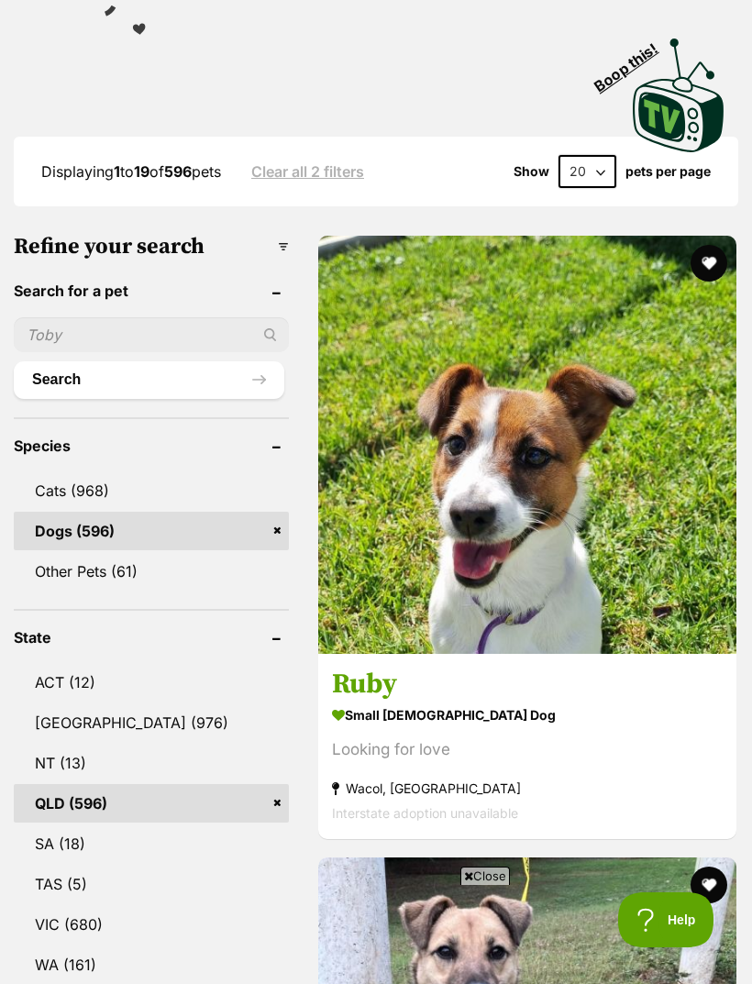
click at [63, 372] on button "Search" at bounding box center [149, 379] width 270 height 37
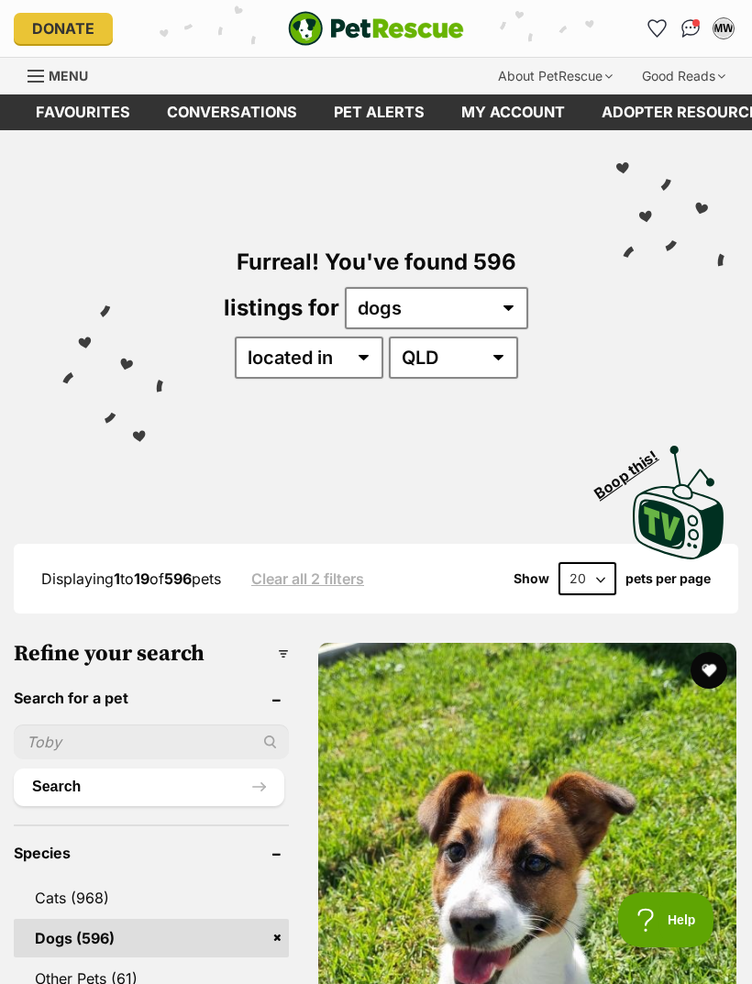
click at [52, 784] on button "Search" at bounding box center [149, 786] width 270 height 37
click at [60, 752] on input "text" at bounding box center [151, 741] width 275 height 35
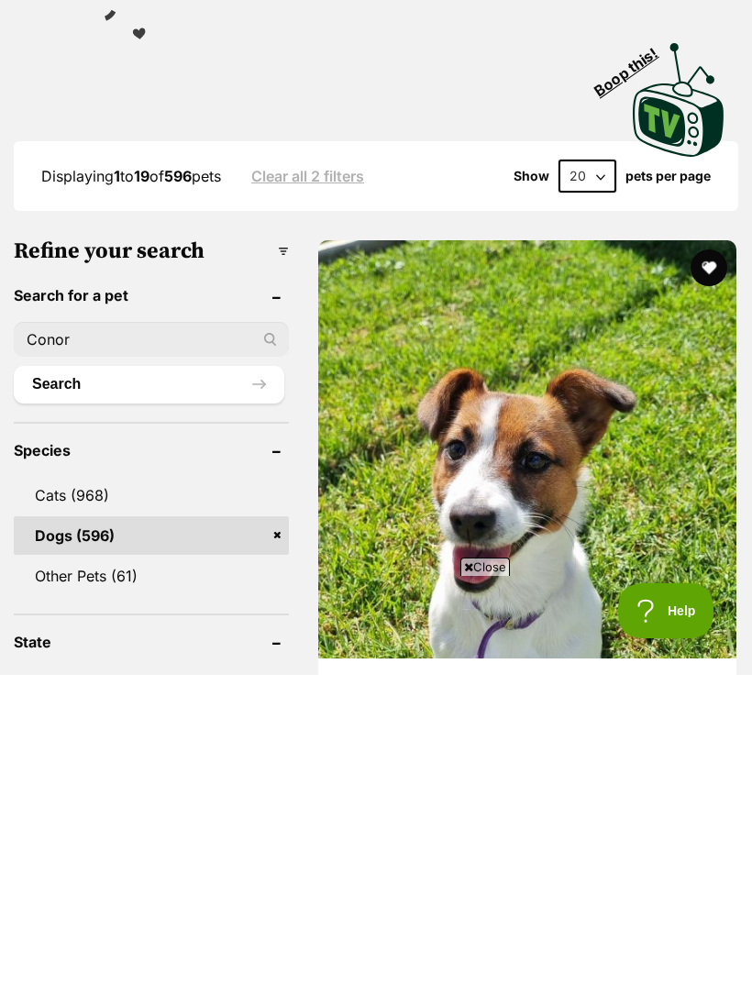
type input "Conor"
click at [52, 675] on button "Search" at bounding box center [149, 693] width 270 height 37
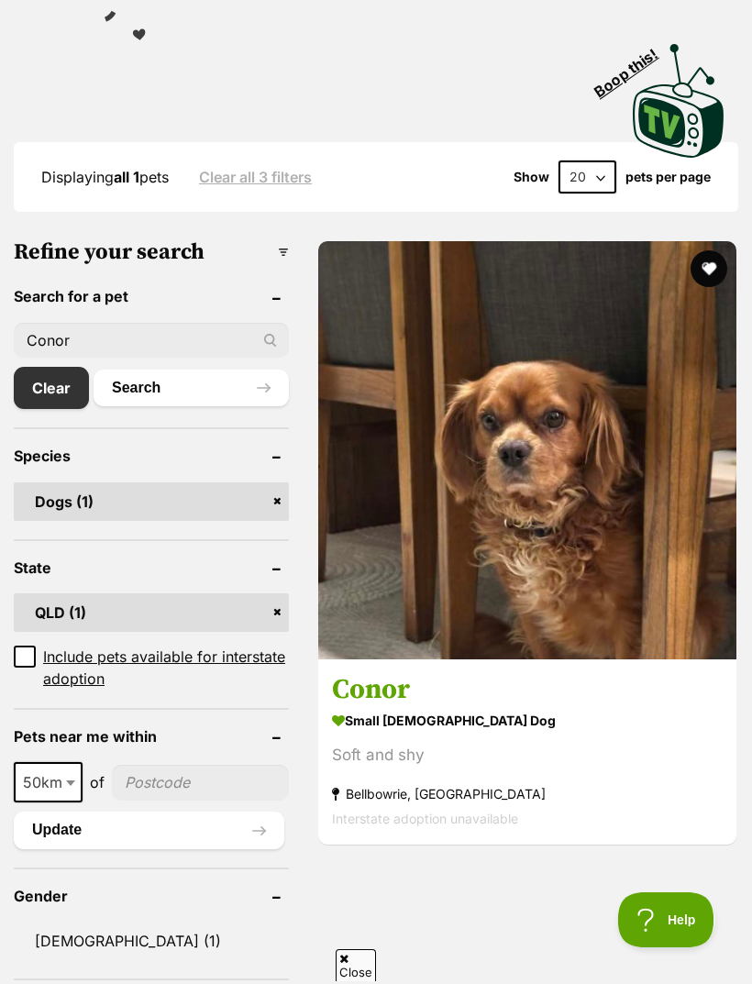
scroll to position [414, 0]
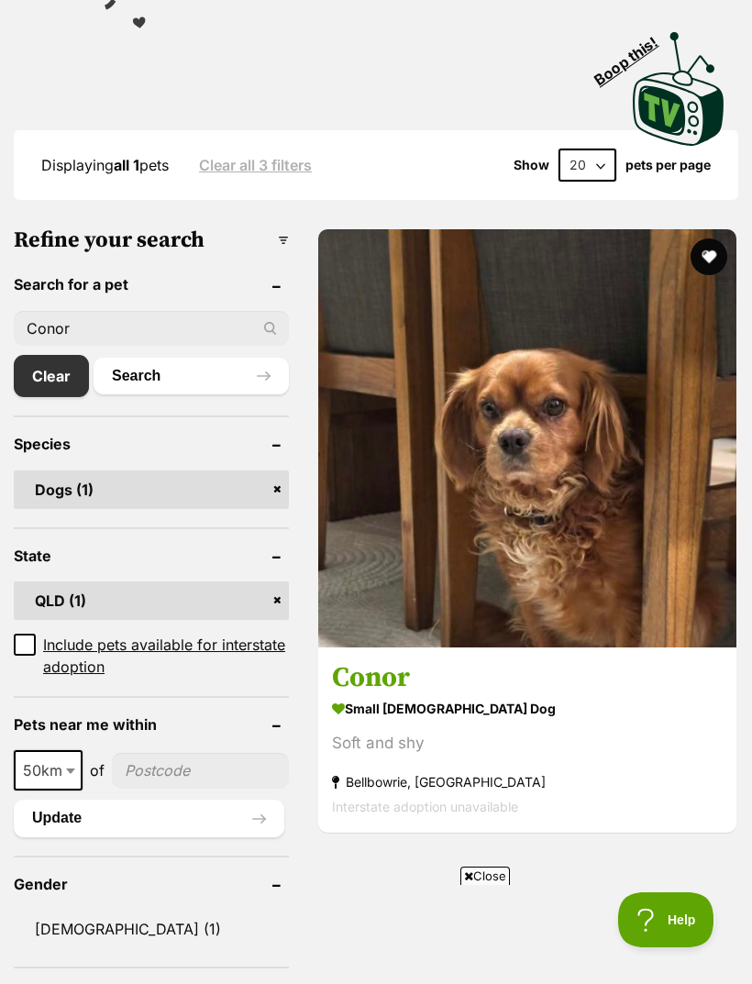
click at [388, 355] on img at bounding box center [527, 438] width 418 height 418
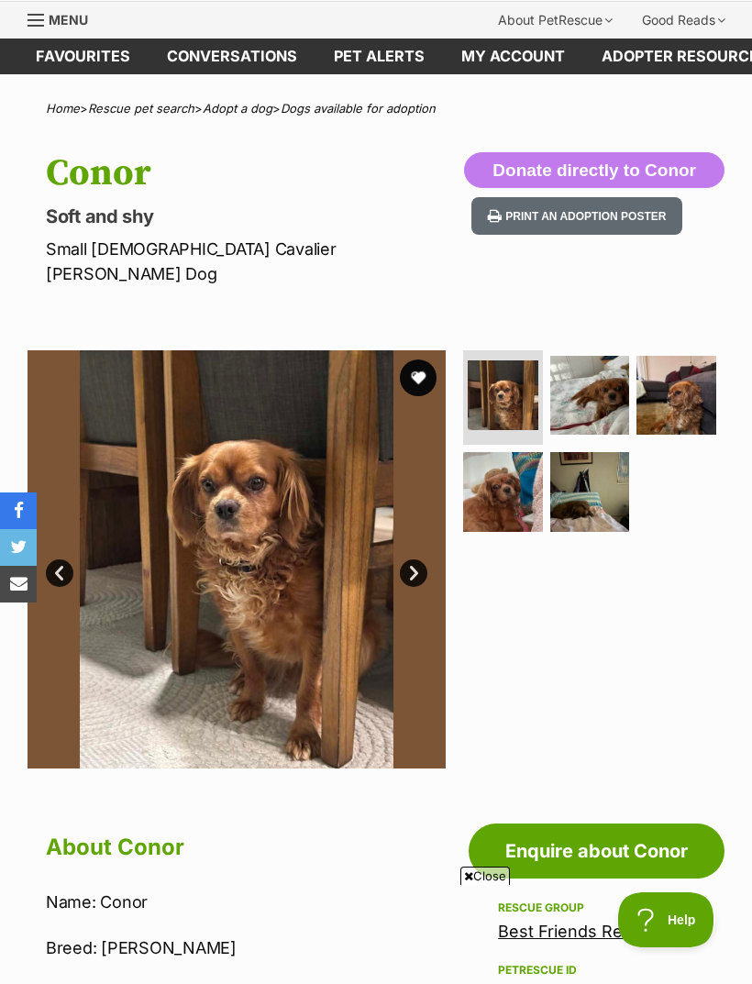
scroll to position [57, 0]
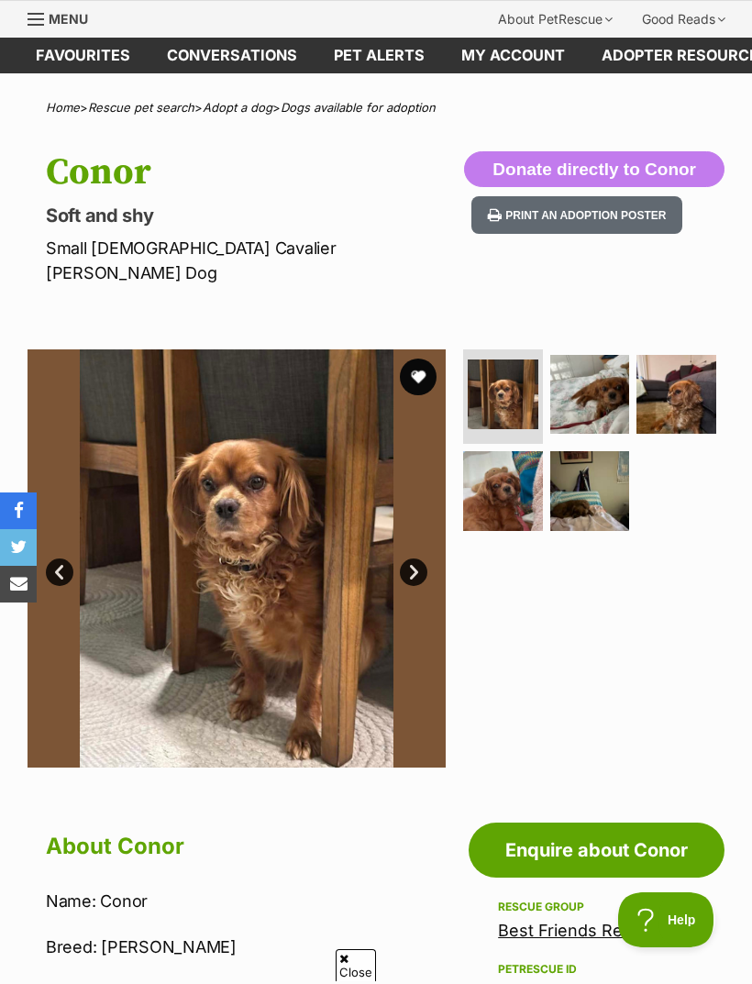
click at [11, 591] on icon "share via email" at bounding box center [18, 583] width 17 height 17
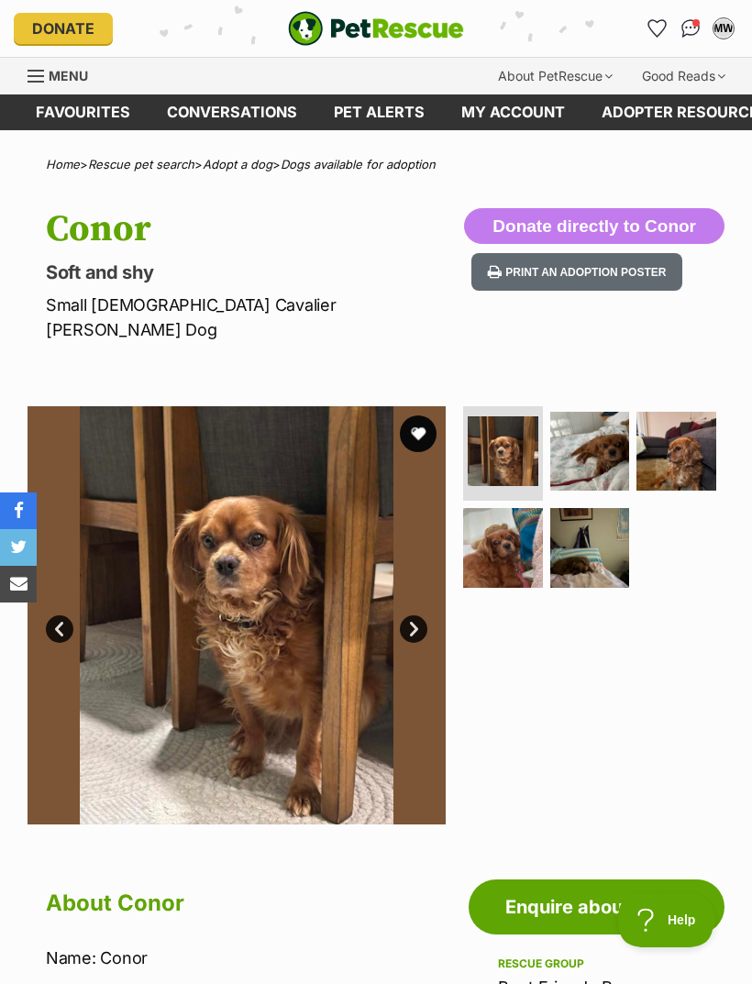
click at [664, 34] on icon "Favourites" at bounding box center [656, 28] width 19 height 18
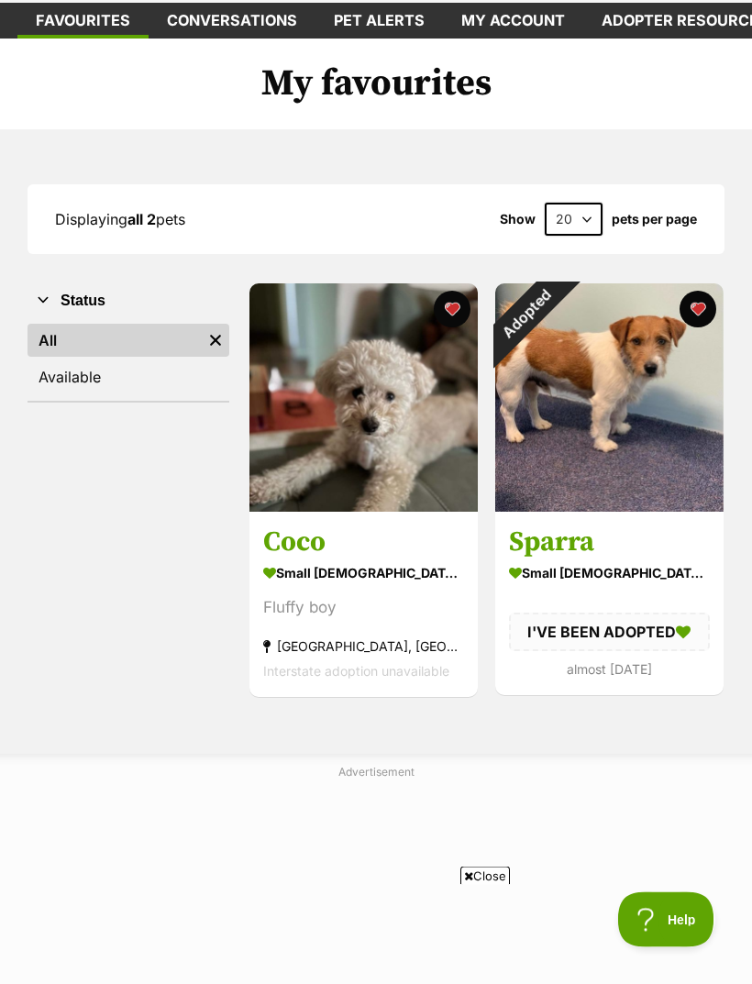
scroll to position [94, 0]
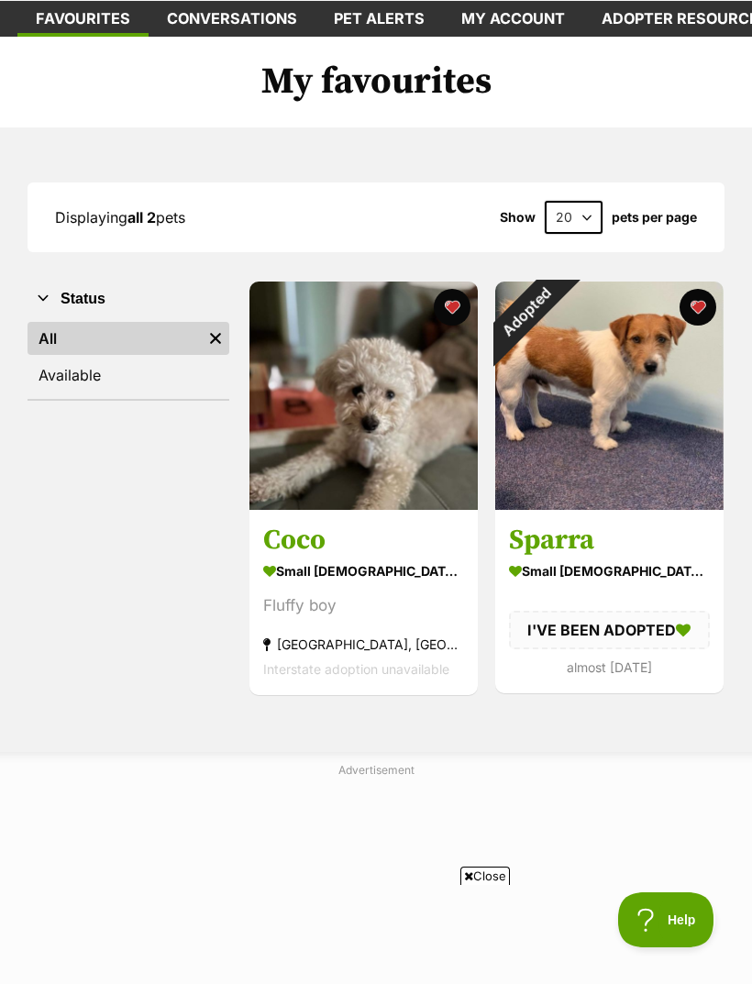
click at [557, 343] on div "Adopted" at bounding box center [525, 311] width 61 height 61
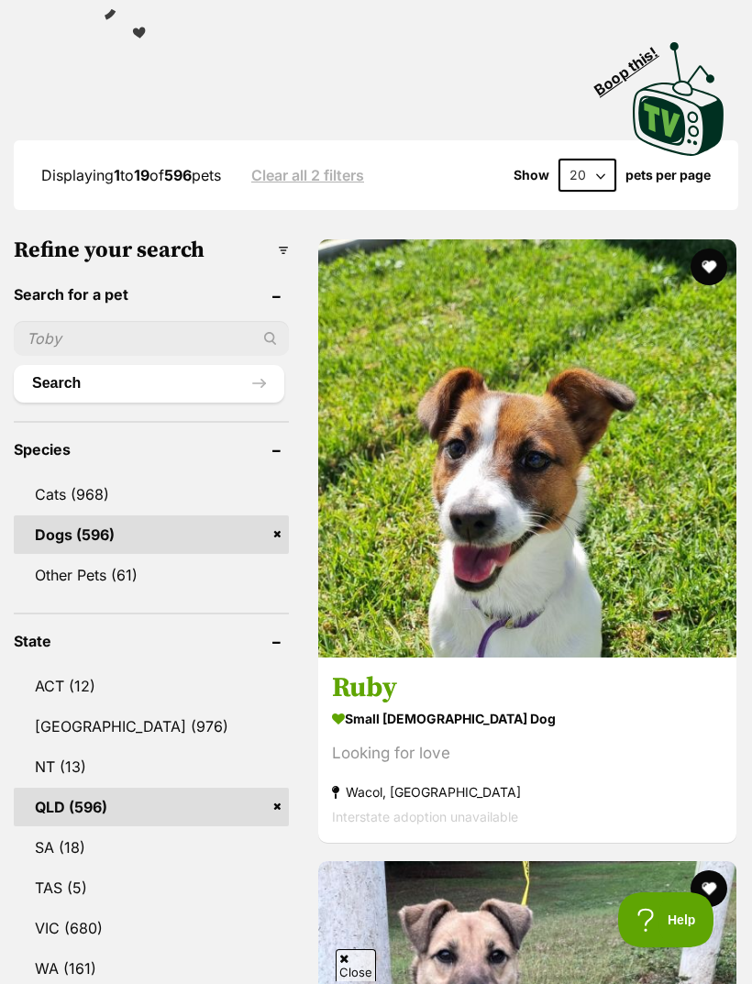
click at [89, 344] on input "text" at bounding box center [151, 338] width 275 height 35
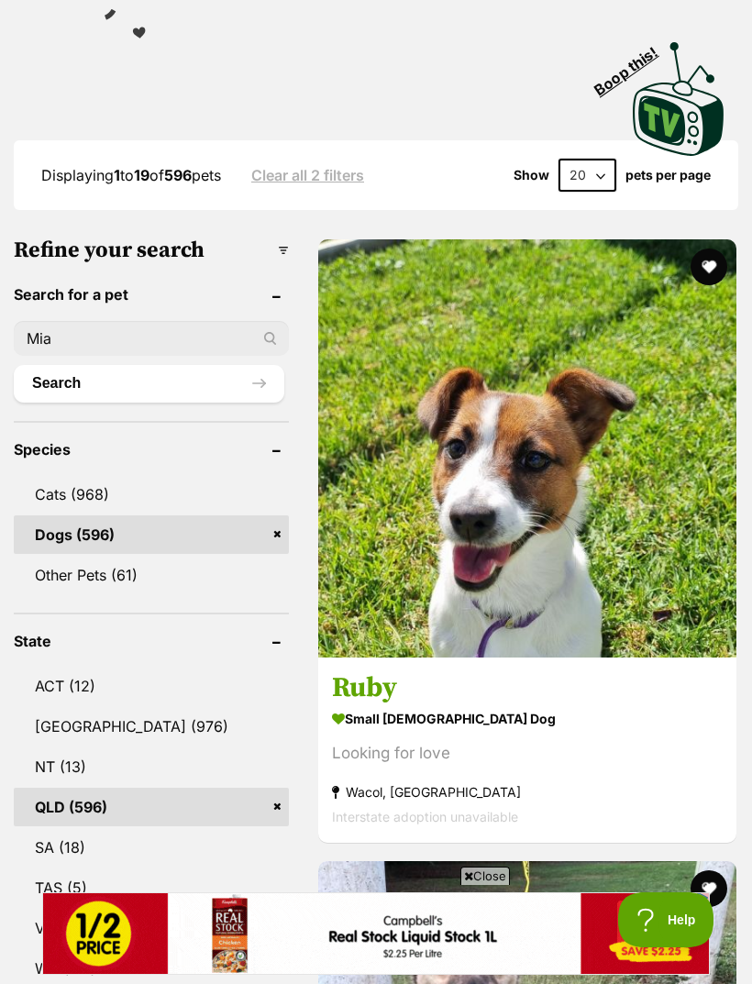
type input "Mia"
click at [131, 382] on button "Search" at bounding box center [149, 383] width 270 height 37
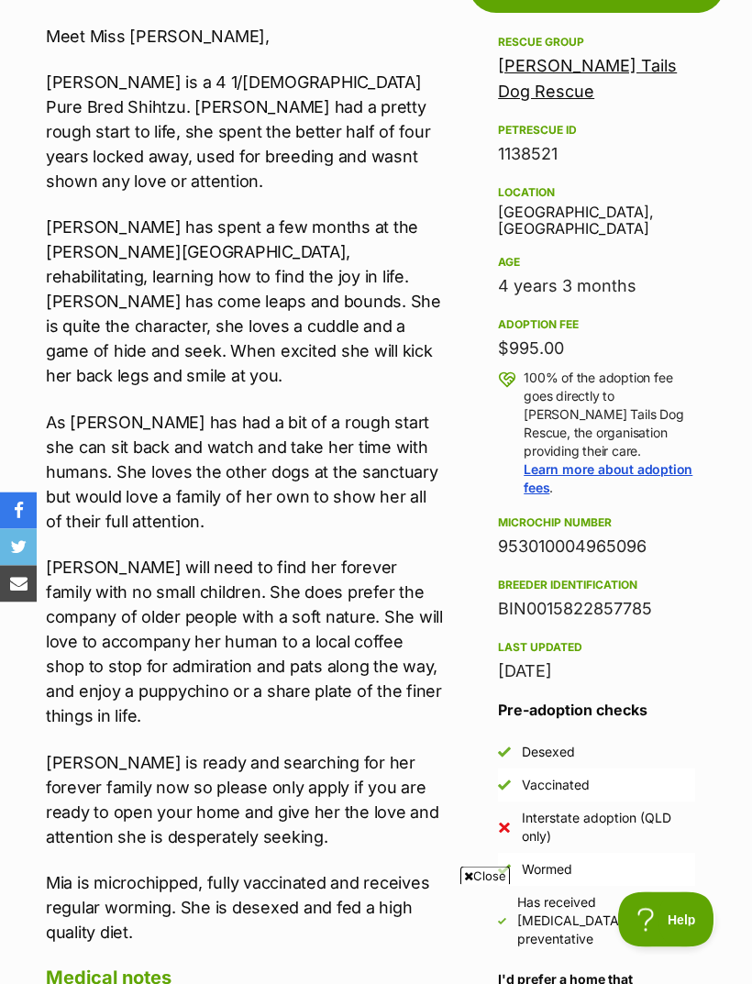
scroll to position [895, 0]
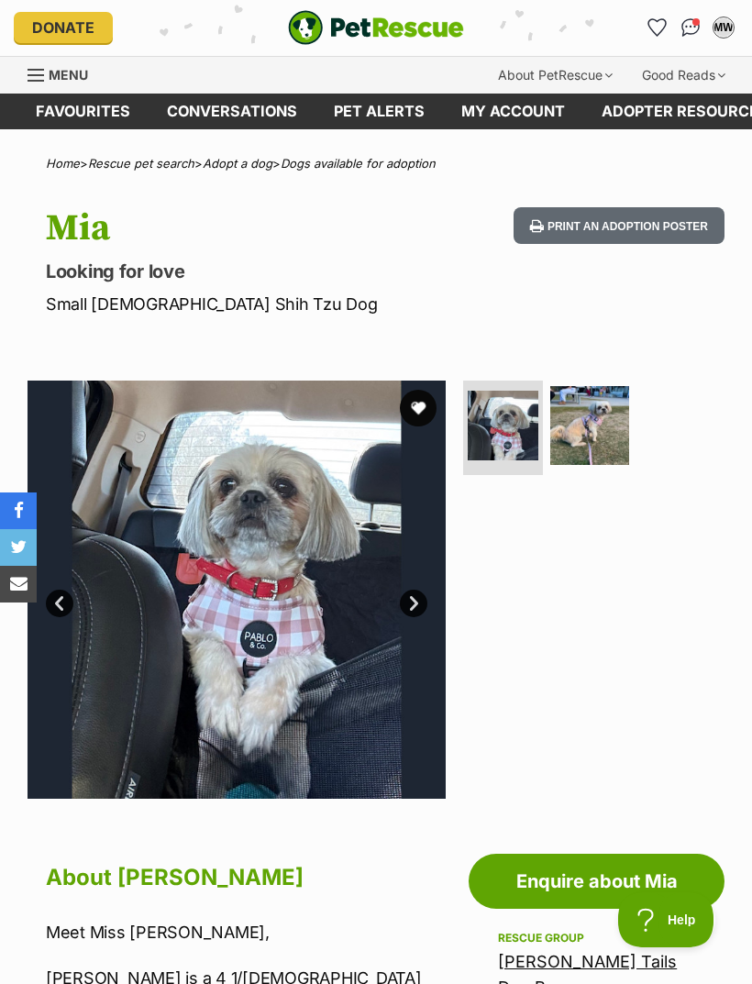
scroll to position [0, 0]
